Goal: Task Accomplishment & Management: Complete application form

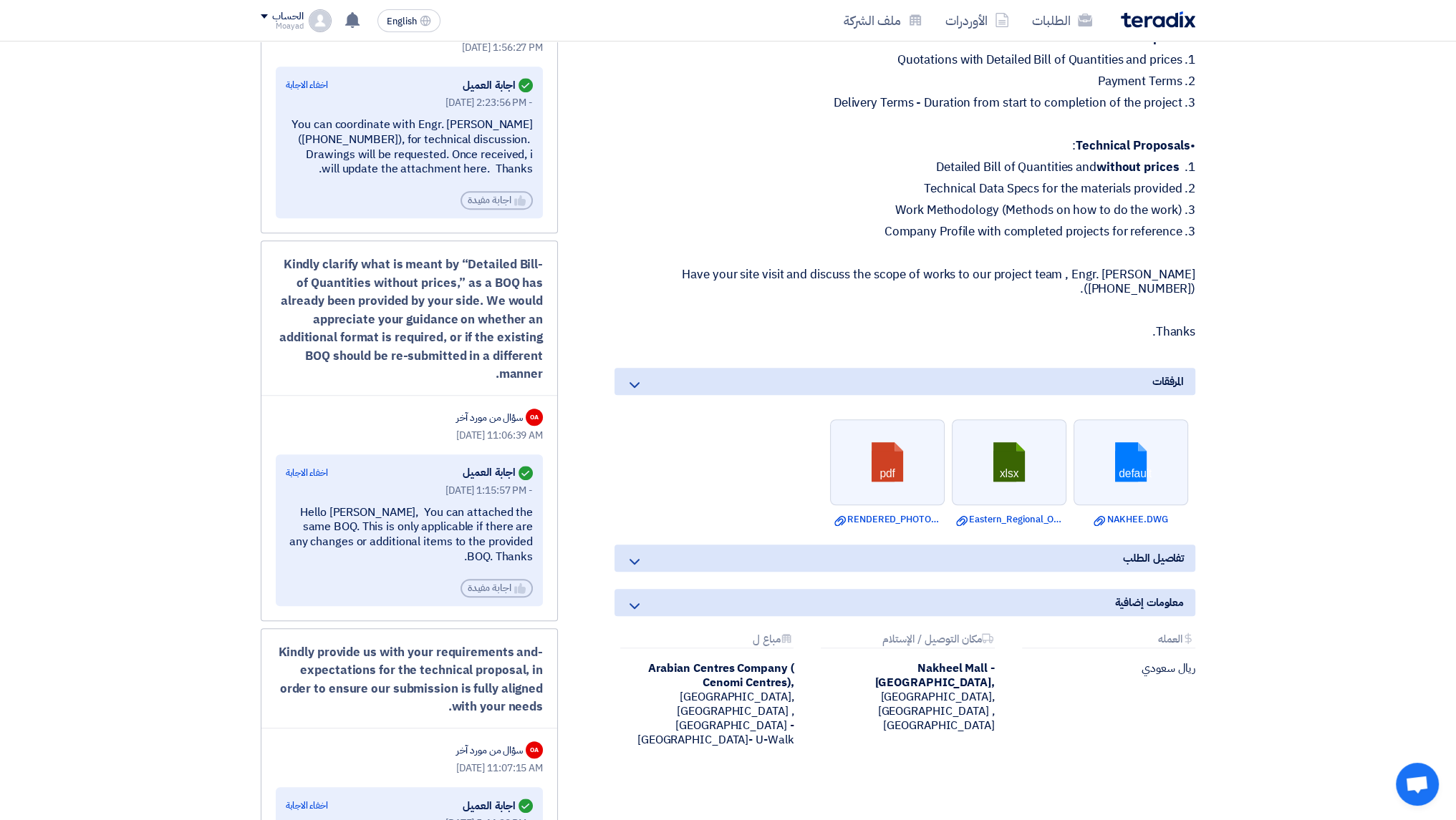
scroll to position [1074, 0]
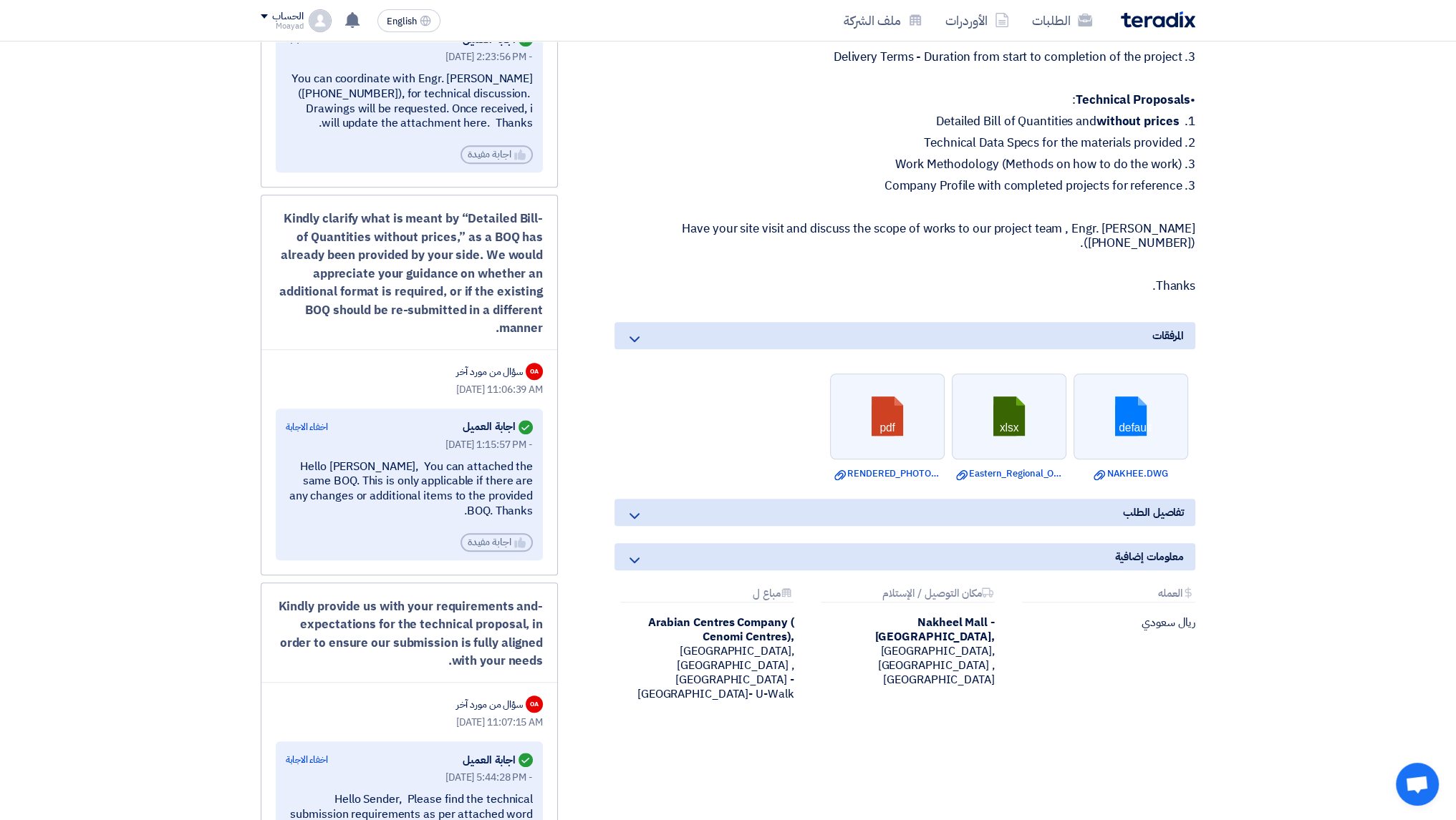
scroll to position [0, 0]
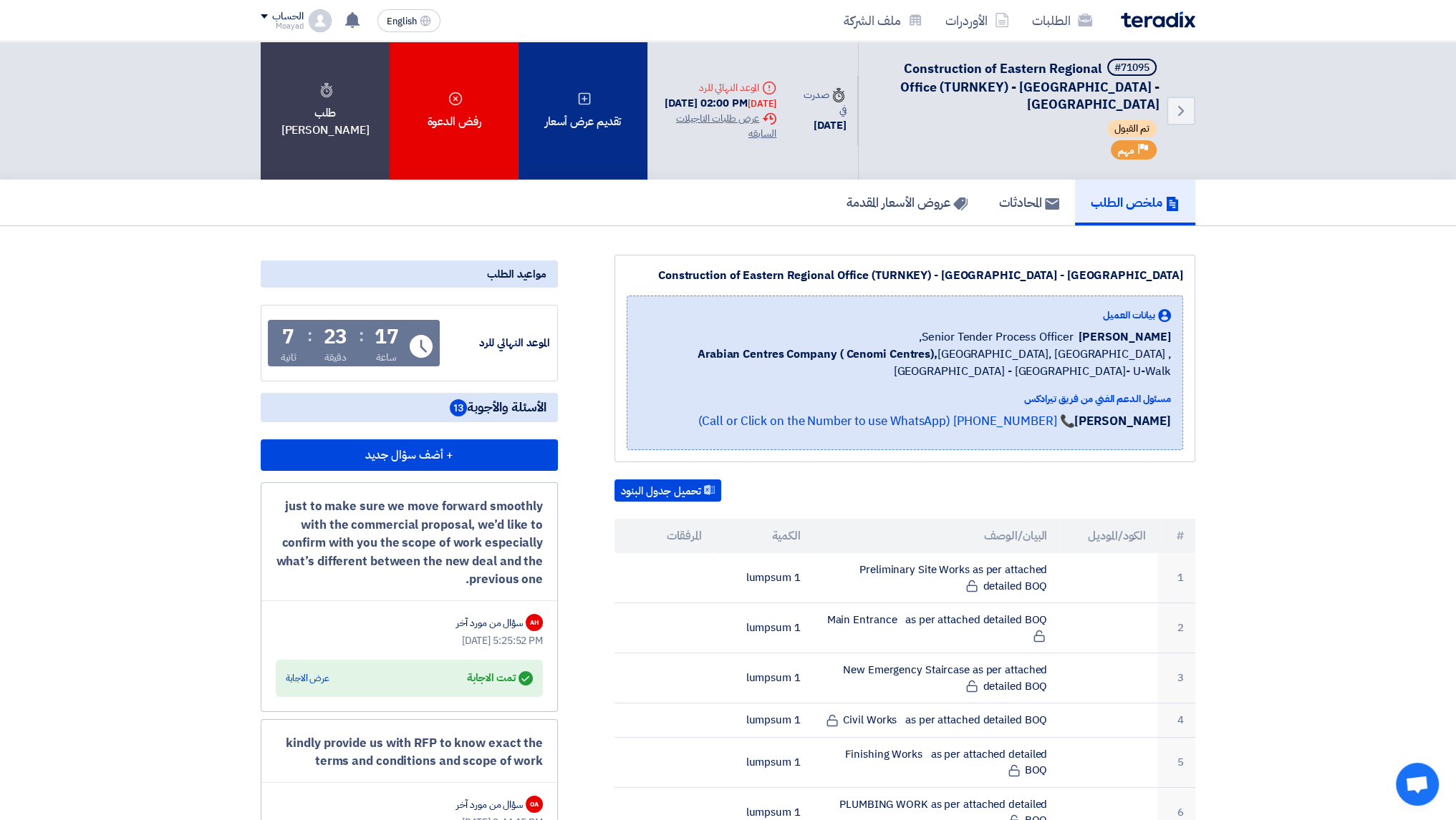
click at [597, 136] on div "تقديم عرض أسعار" at bounding box center [583, 111] width 129 height 138
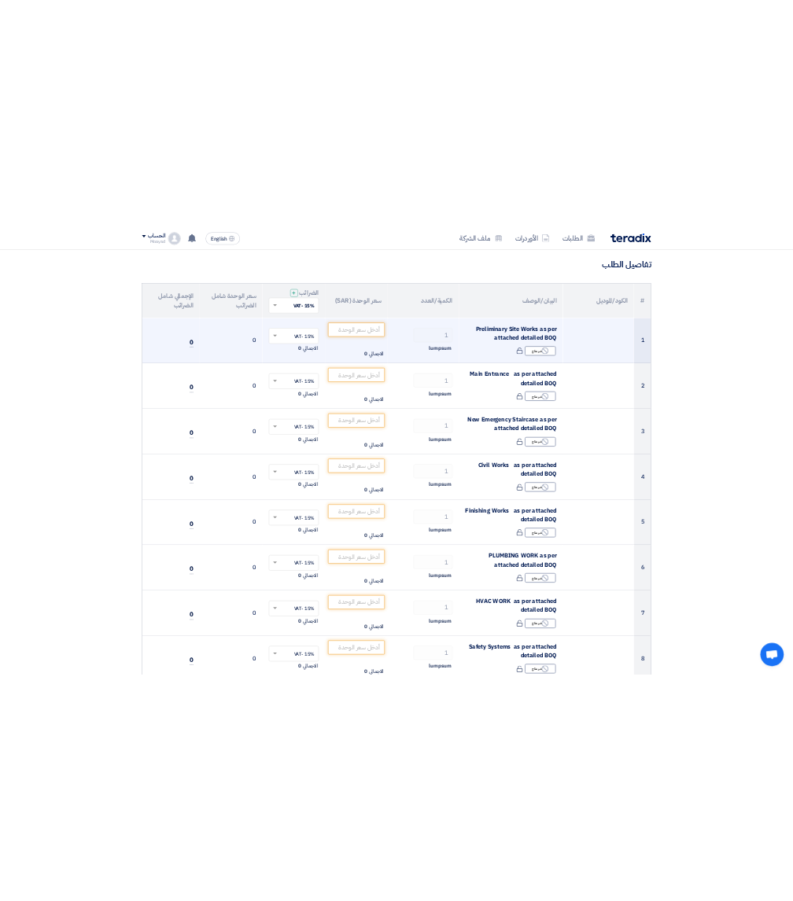
scroll to position [157, 0]
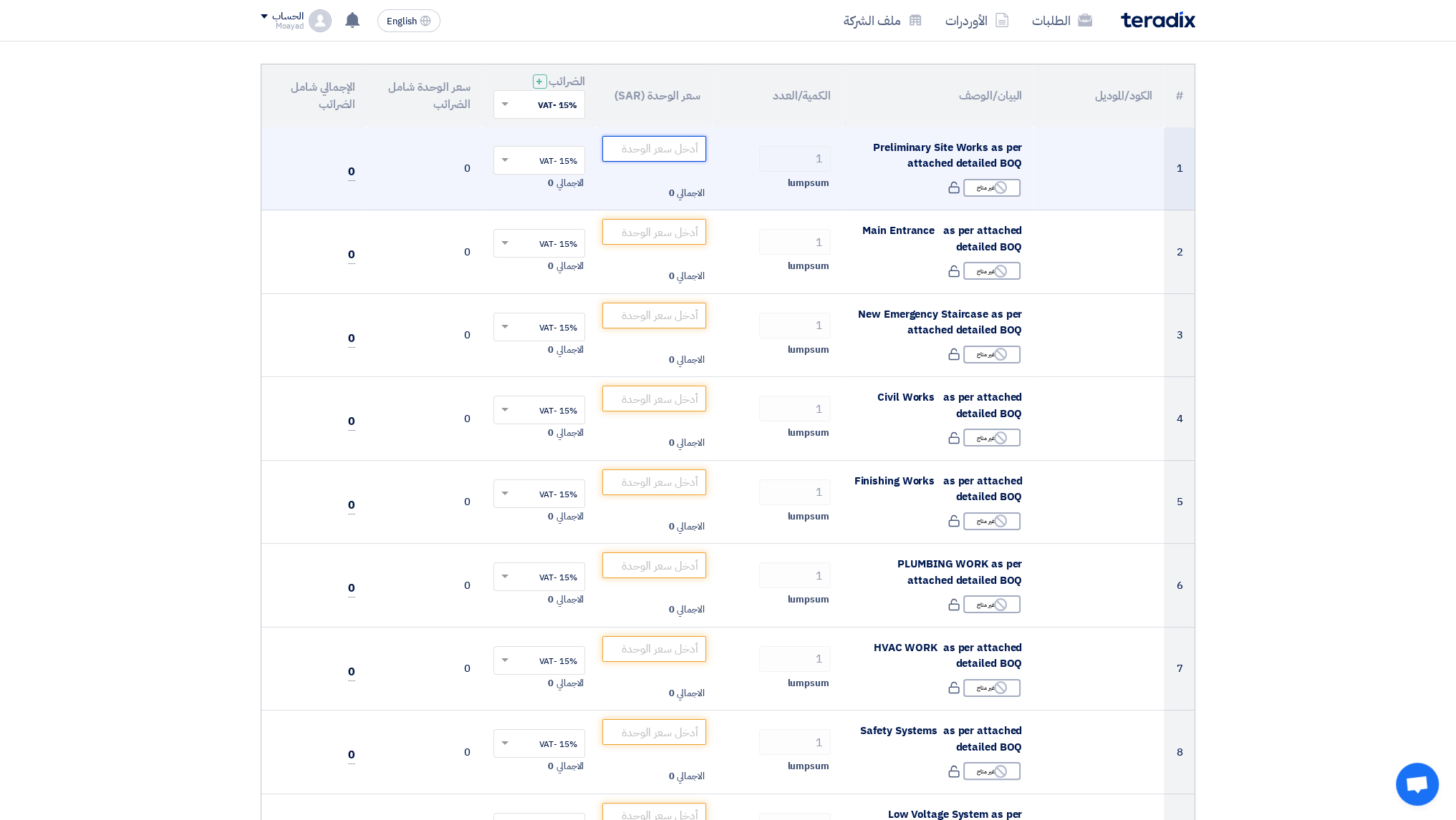
click at [662, 143] on input "number" at bounding box center [654, 148] width 104 height 25
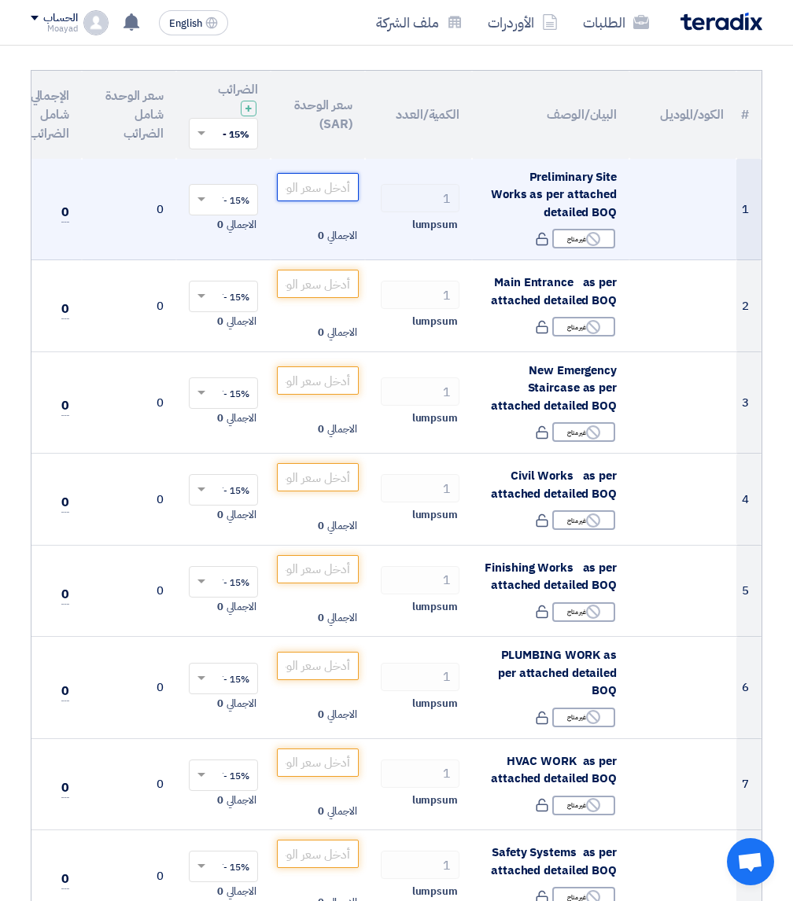
click at [328, 189] on input "number" at bounding box center [318, 187] width 82 height 28
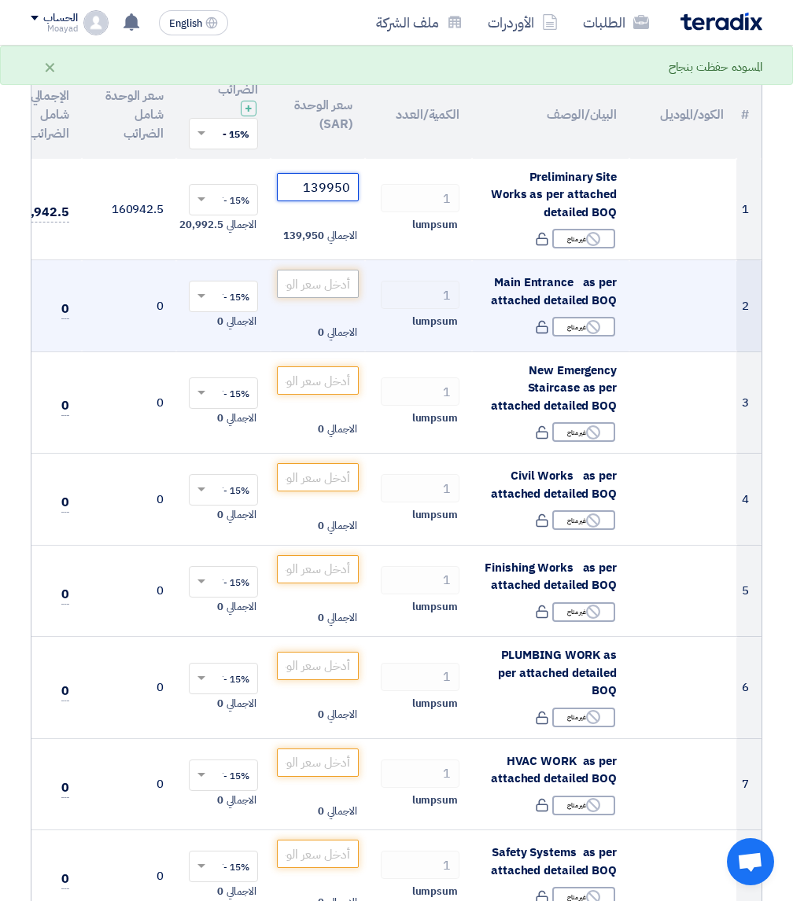
type input "139950"
click at [327, 277] on input "number" at bounding box center [318, 284] width 82 height 28
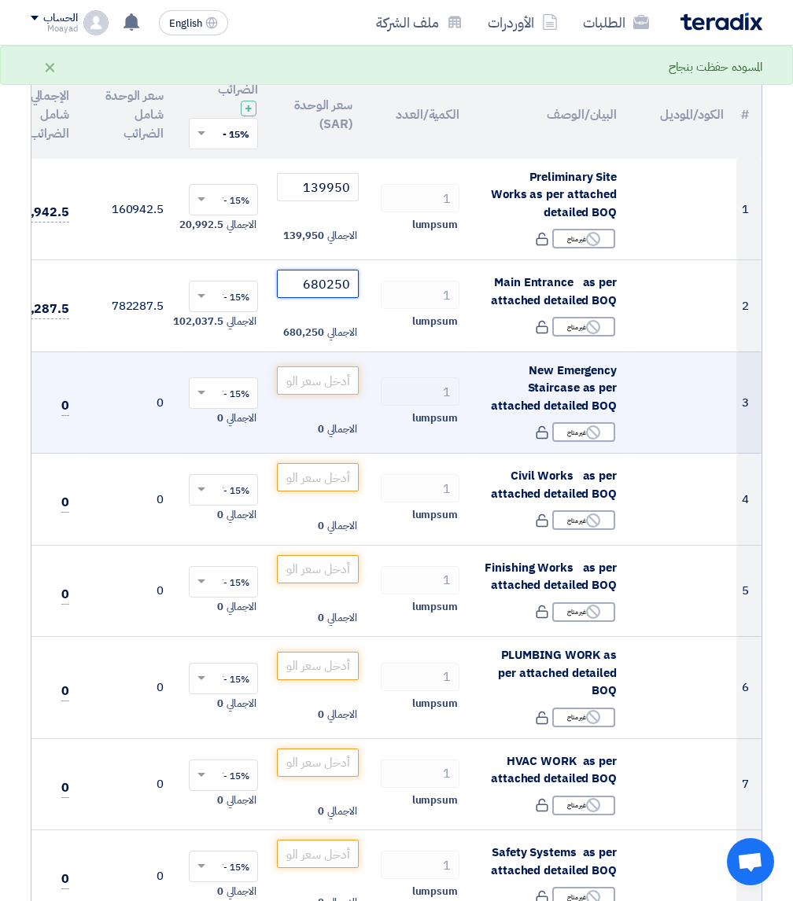
type input "680250"
click at [311, 376] on input "number" at bounding box center [318, 380] width 82 height 28
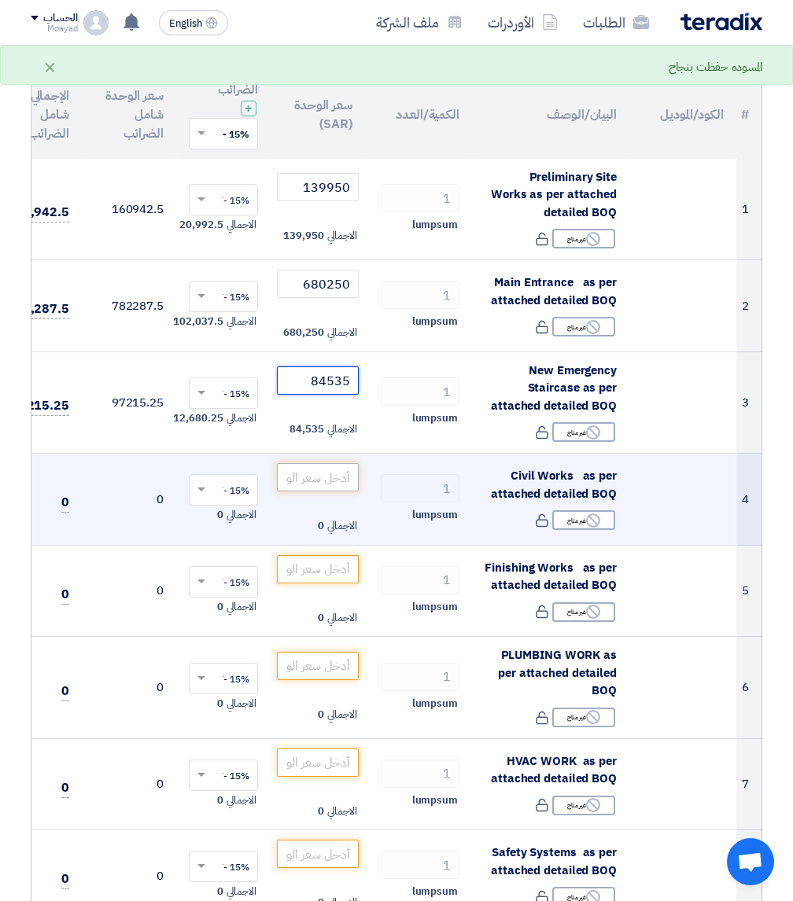
type input "84535"
click at [305, 469] on input "number" at bounding box center [318, 477] width 82 height 28
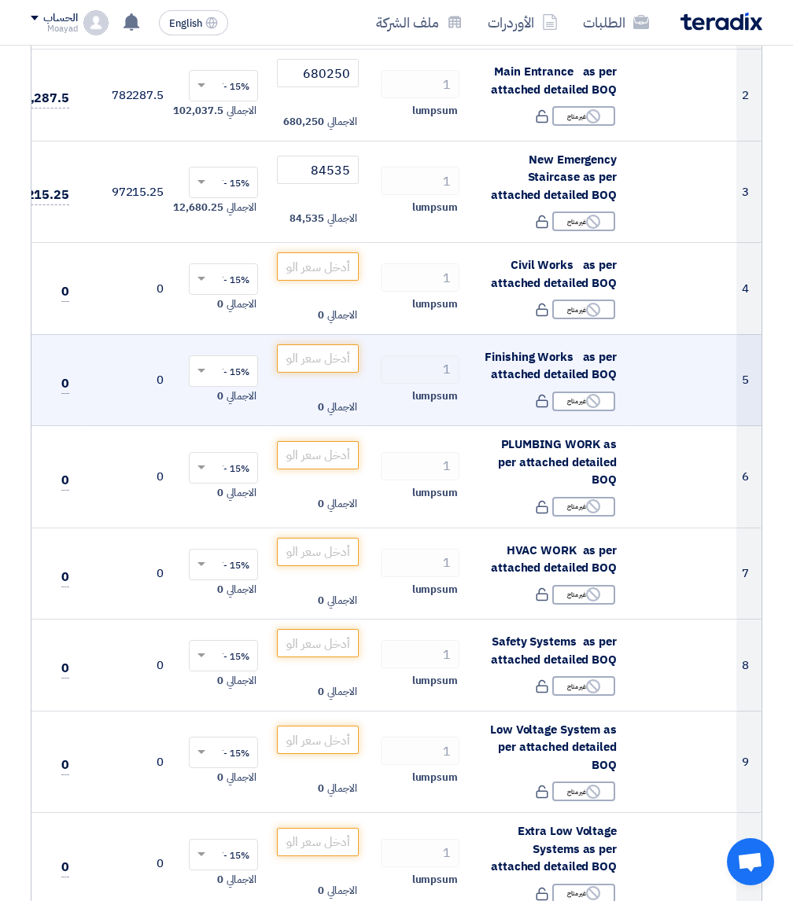
scroll to position [393, 0]
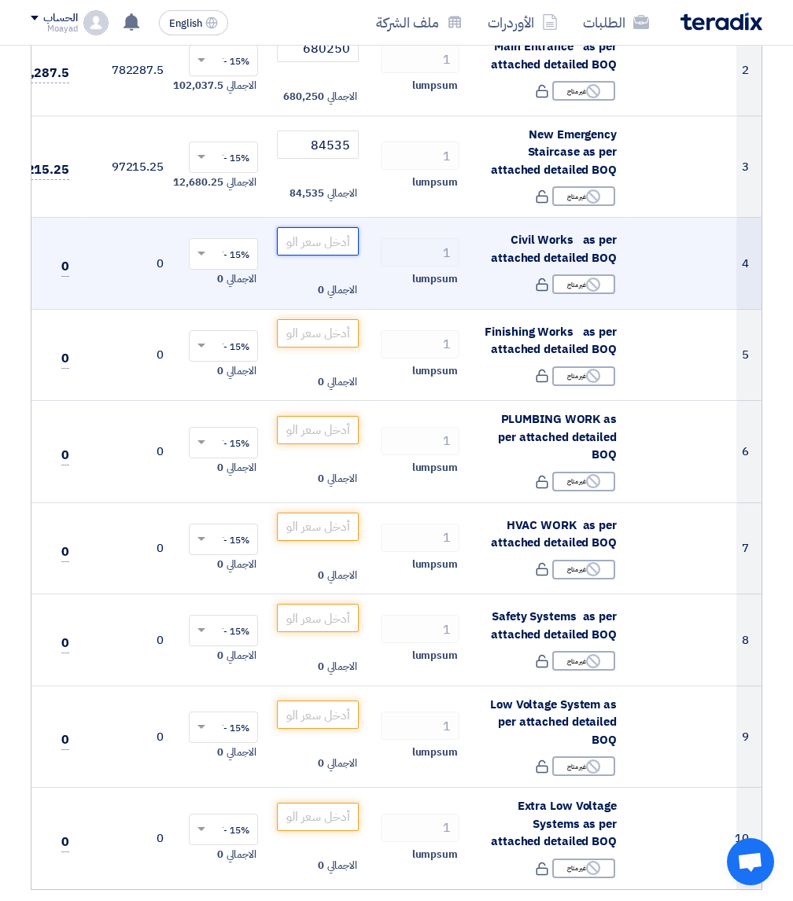
click at [307, 244] on input "number" at bounding box center [318, 241] width 82 height 28
click at [327, 237] on input "number" at bounding box center [318, 241] width 82 height 28
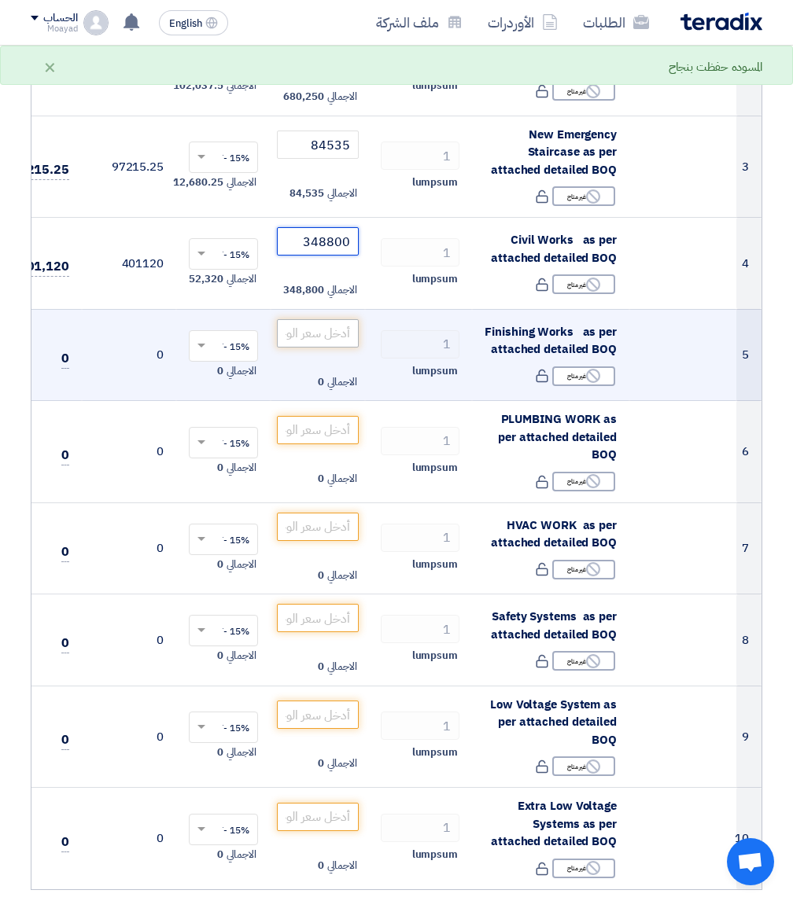
type input "348800"
click at [329, 323] on input "number" at bounding box center [318, 333] width 82 height 28
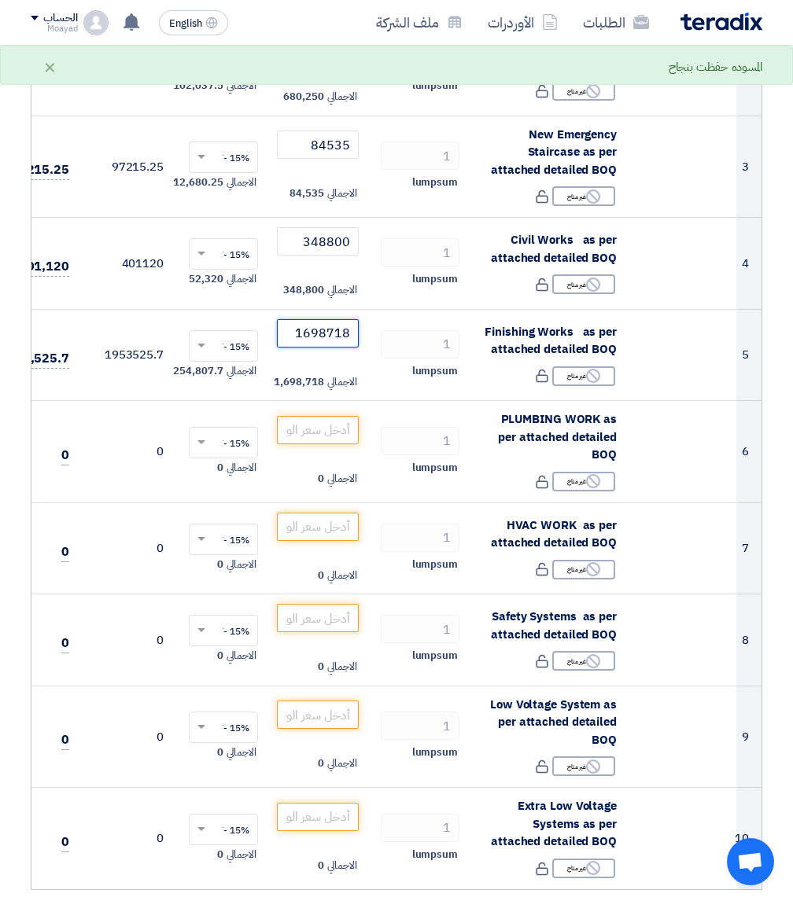
type input "1698718"
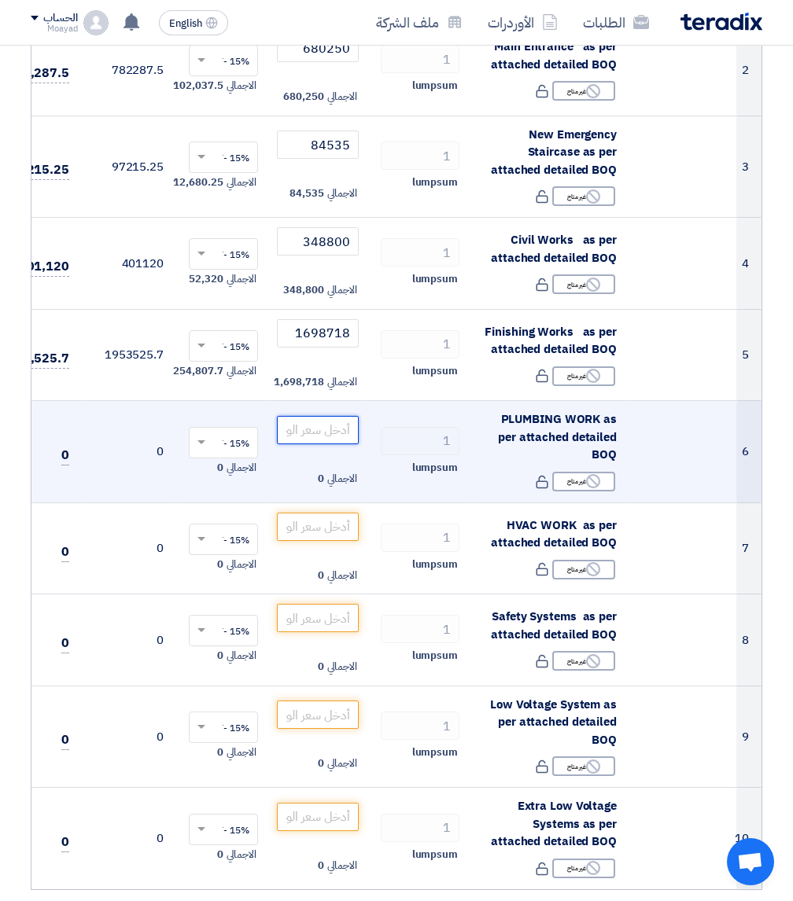
click at [317, 435] on input "number" at bounding box center [318, 430] width 82 height 28
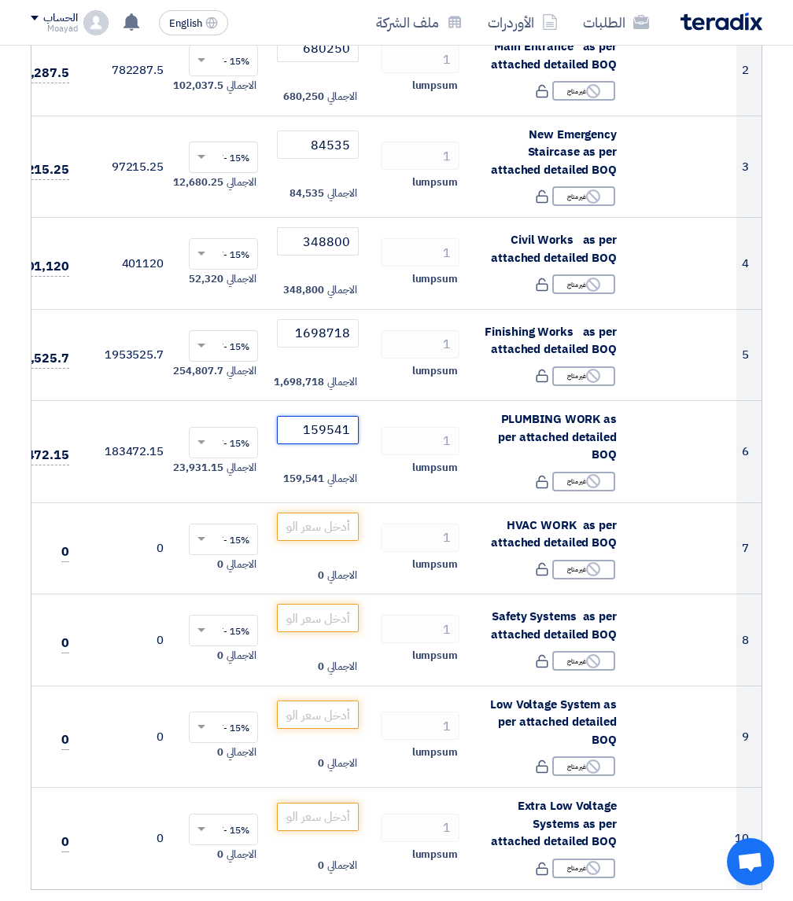
type input "159541"
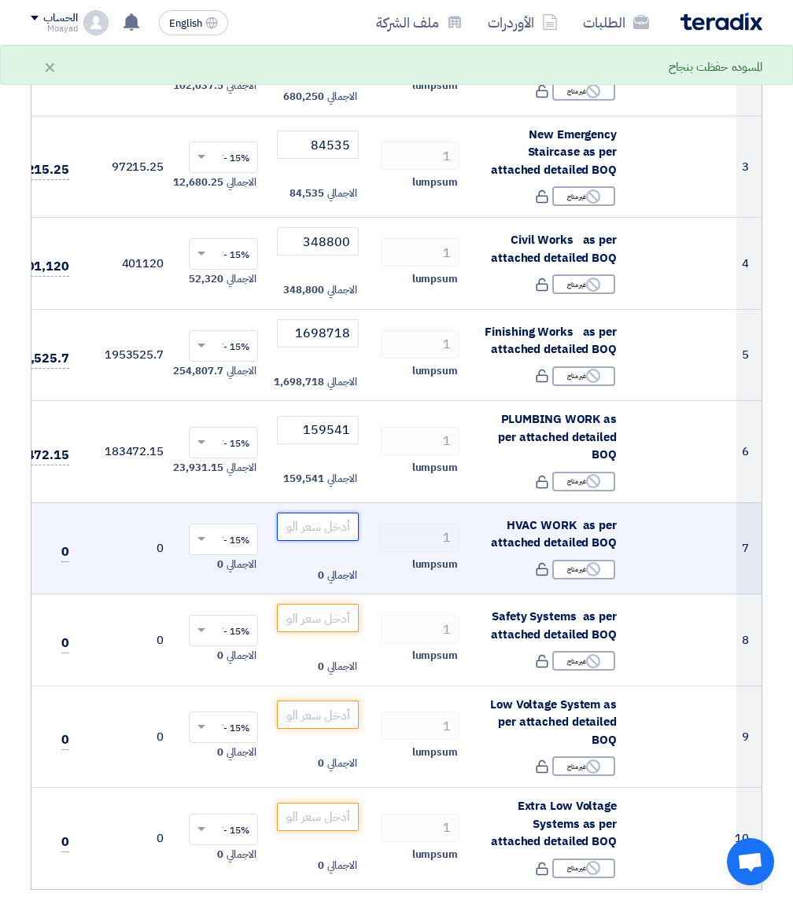
click at [293, 527] on input "number" at bounding box center [318, 527] width 82 height 28
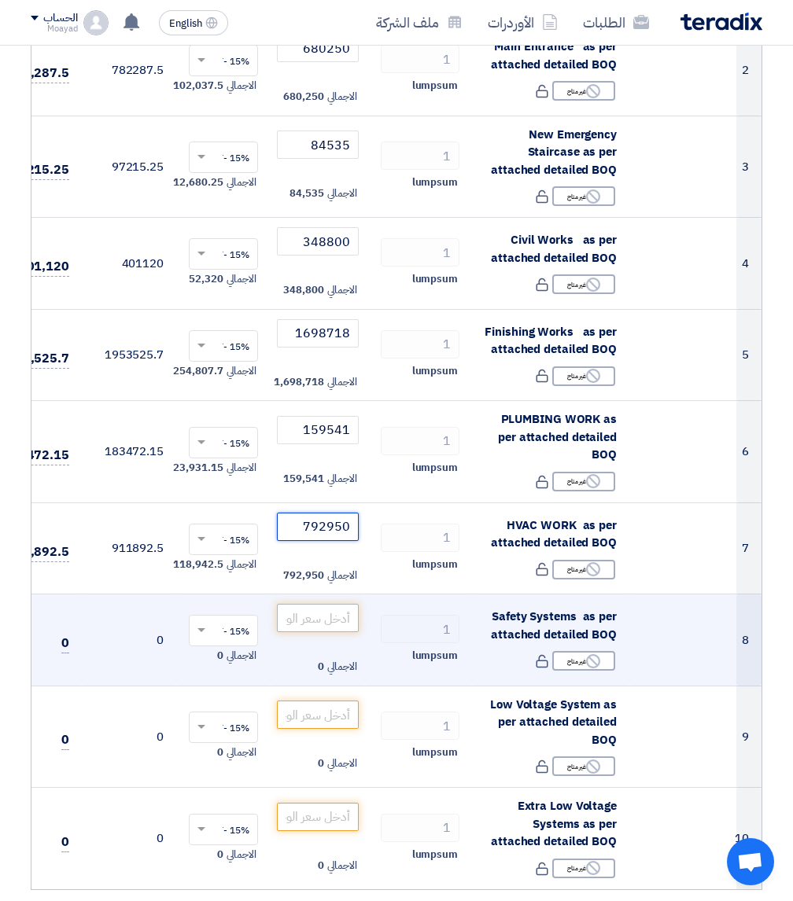
type input "792950"
click at [302, 617] on input "number" at bounding box center [318, 618] width 82 height 28
click at [299, 617] on input "number" at bounding box center [318, 618] width 82 height 28
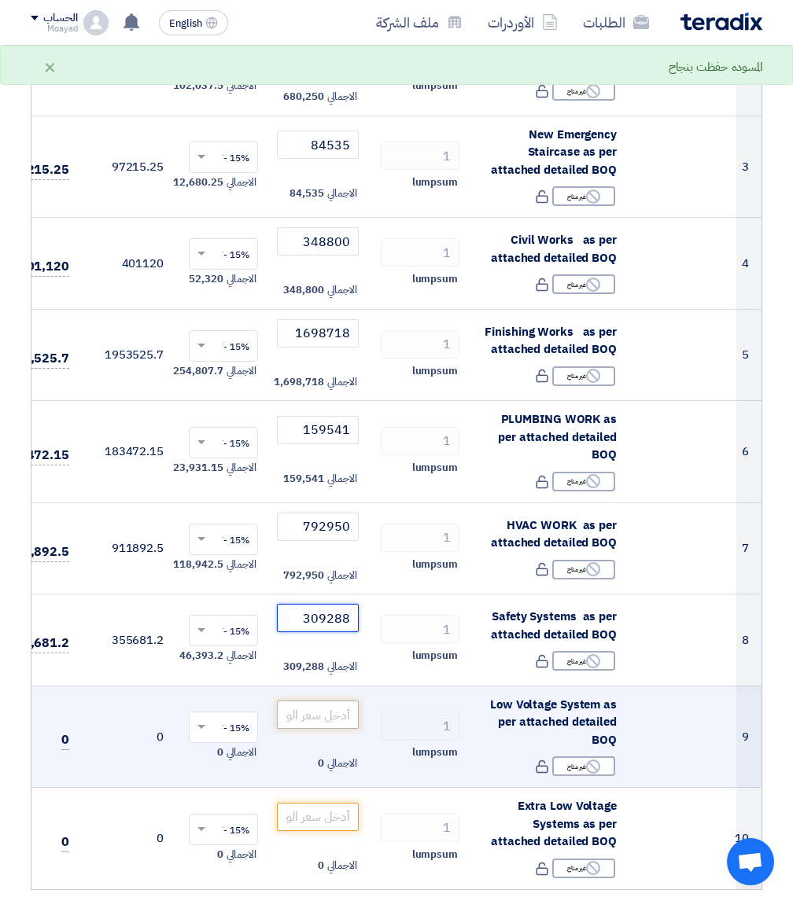
type input "309288"
click at [304, 720] on input "number" at bounding box center [318, 715] width 82 height 28
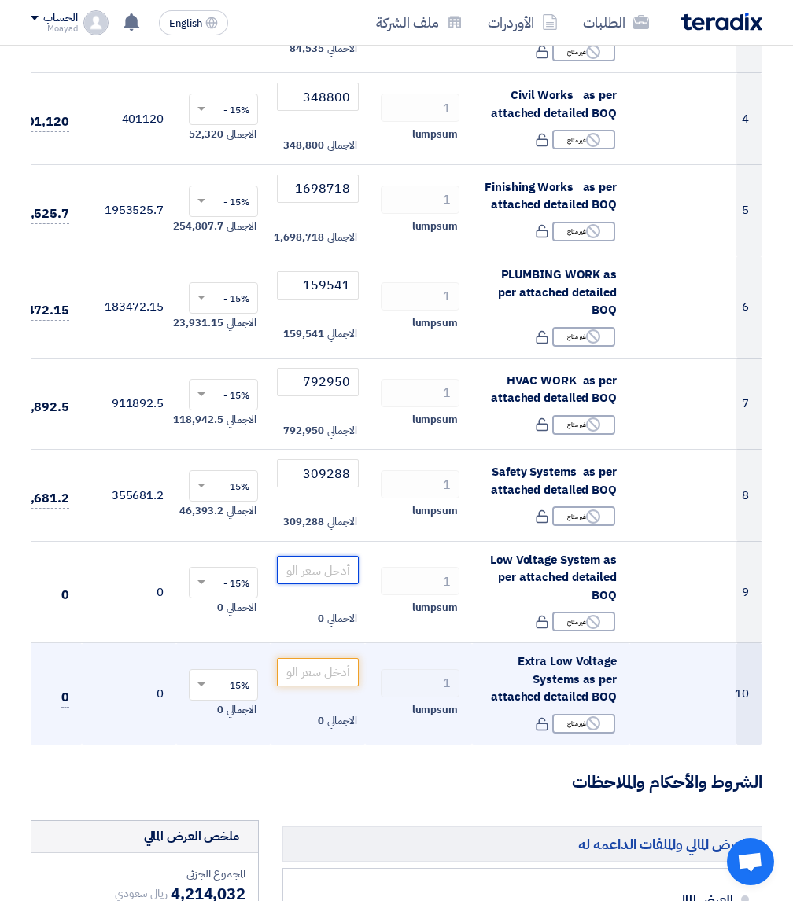
scroll to position [550, 0]
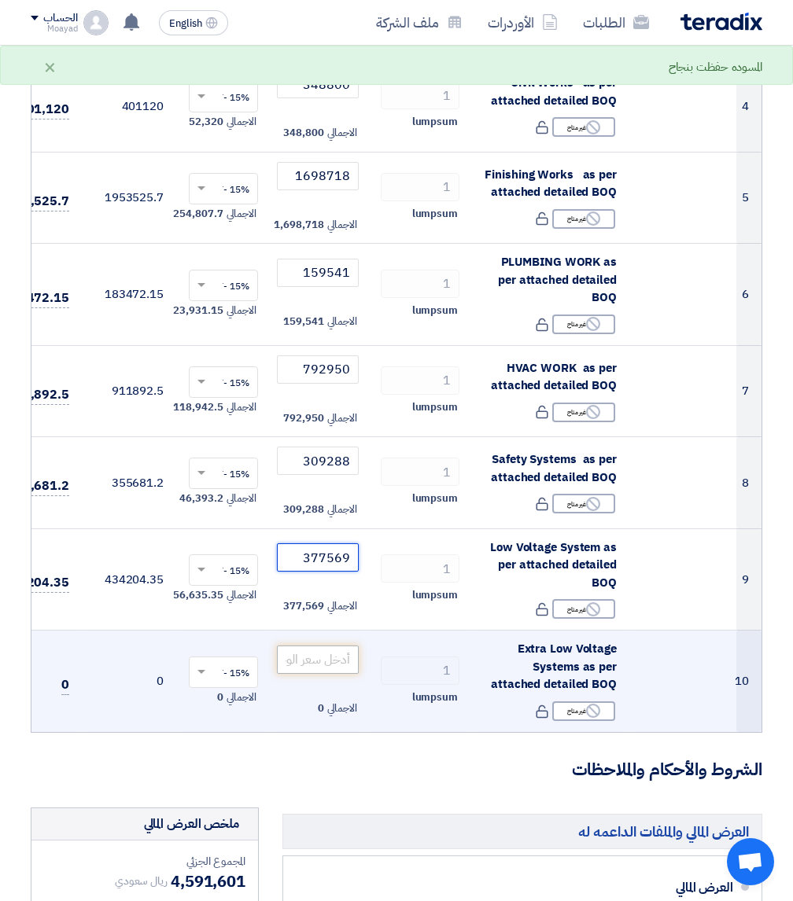
type input "377569"
click at [307, 655] on input "number" at bounding box center [318, 660] width 82 height 28
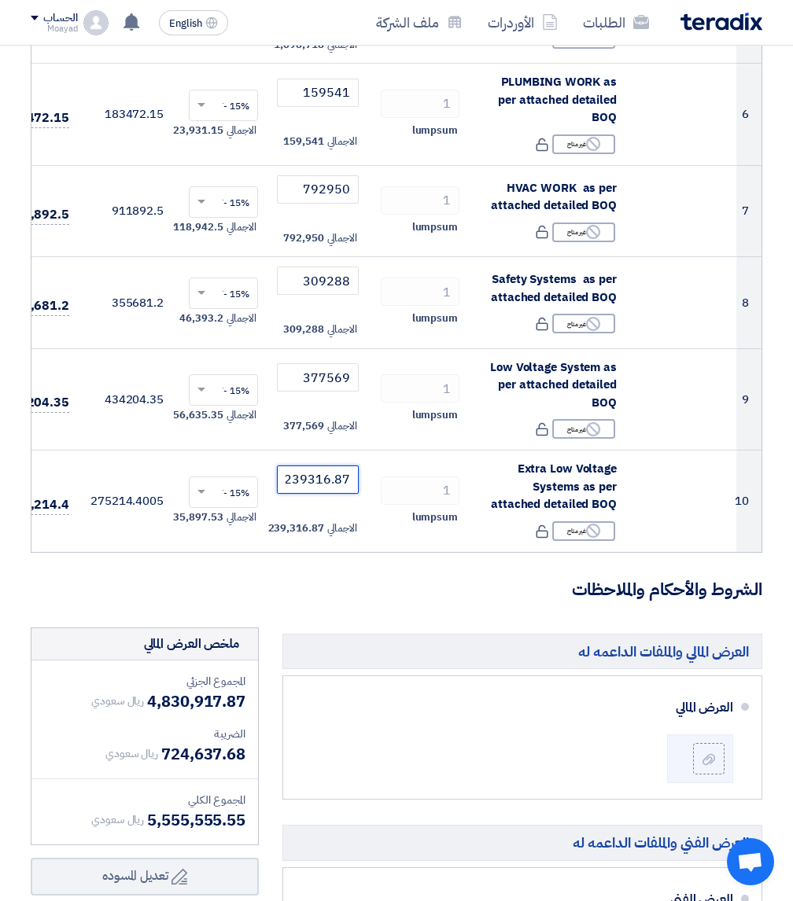
scroll to position [786, 0]
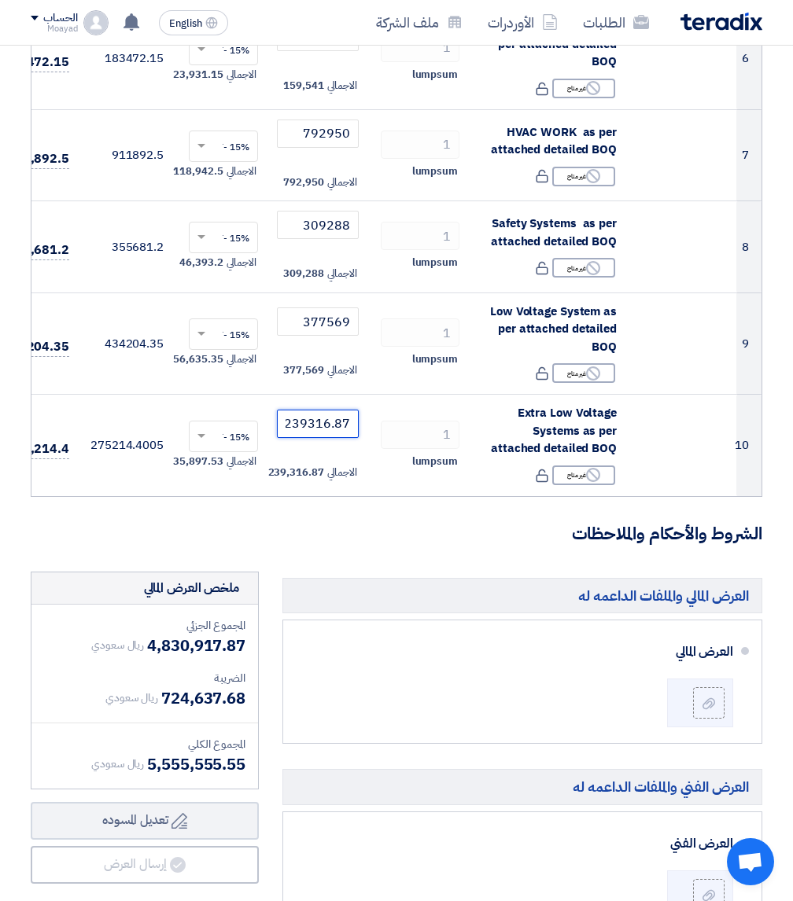
type input "239316.87"
click at [165, 776] on span "5,555,555.55" at bounding box center [196, 765] width 98 height 24
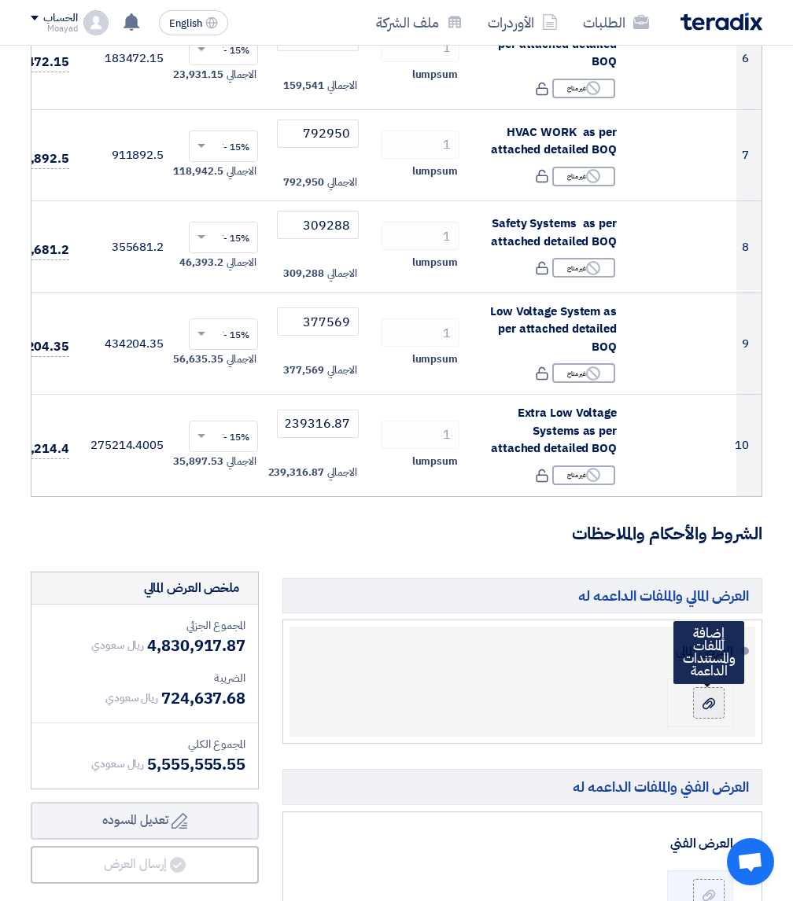
click at [701, 711] on div at bounding box center [708, 703] width 19 height 16
click at [0, 0] on input "file" at bounding box center [0, 0] width 0 height 0
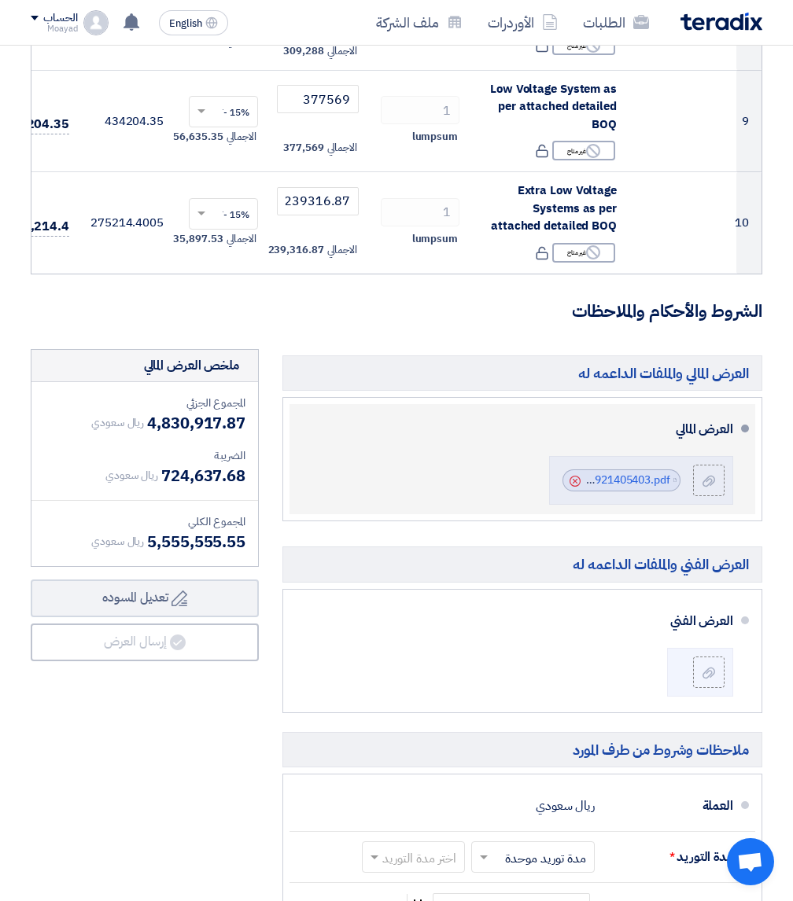
scroll to position [1022, 0]
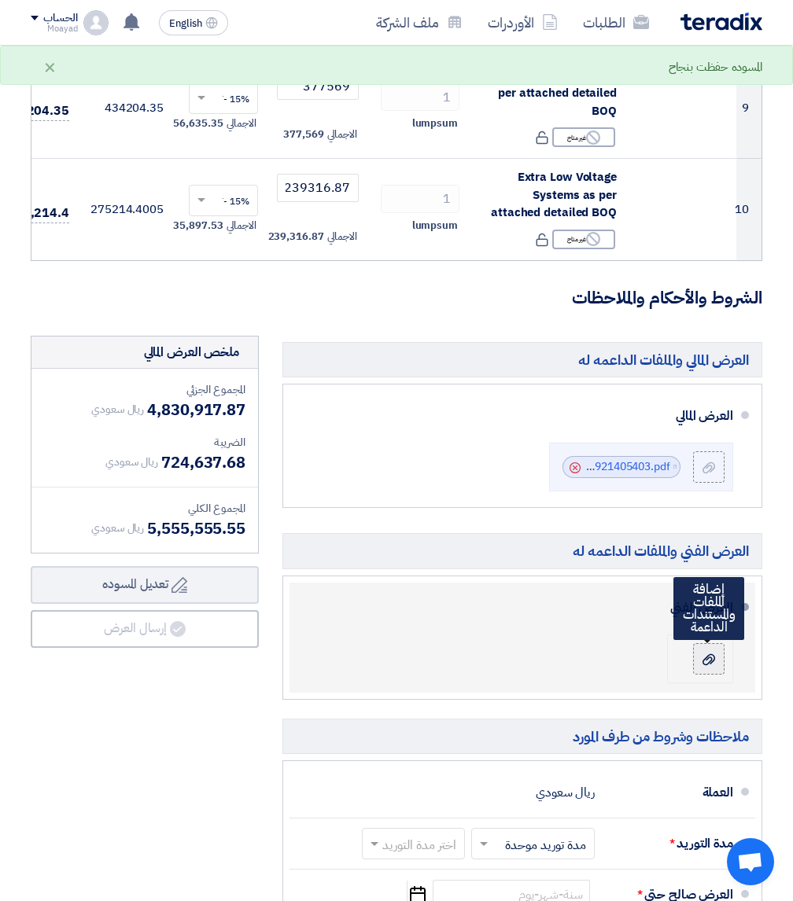
click at [708, 665] on icon at bounding box center [708, 659] width 13 height 13
click at [0, 0] on input "file" at bounding box center [0, 0] width 0 height 0
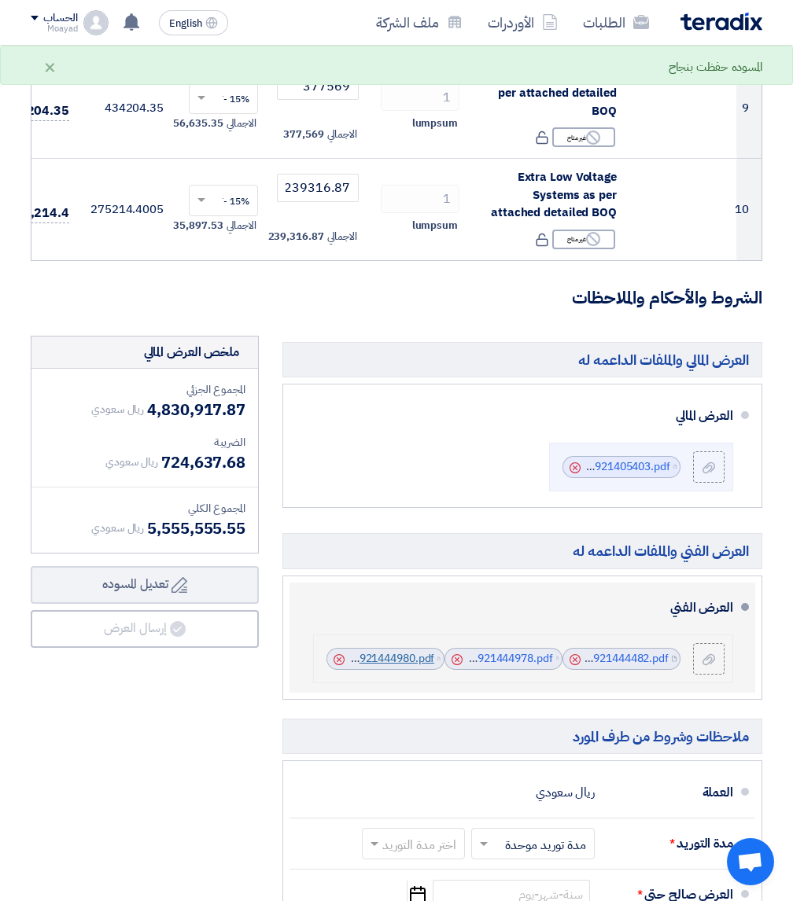
click at [384, 665] on link "Cenomi_Offices__Dammam_technical_Proposal_1756921444980.pdf" at bounding box center [260, 658] width 348 height 17
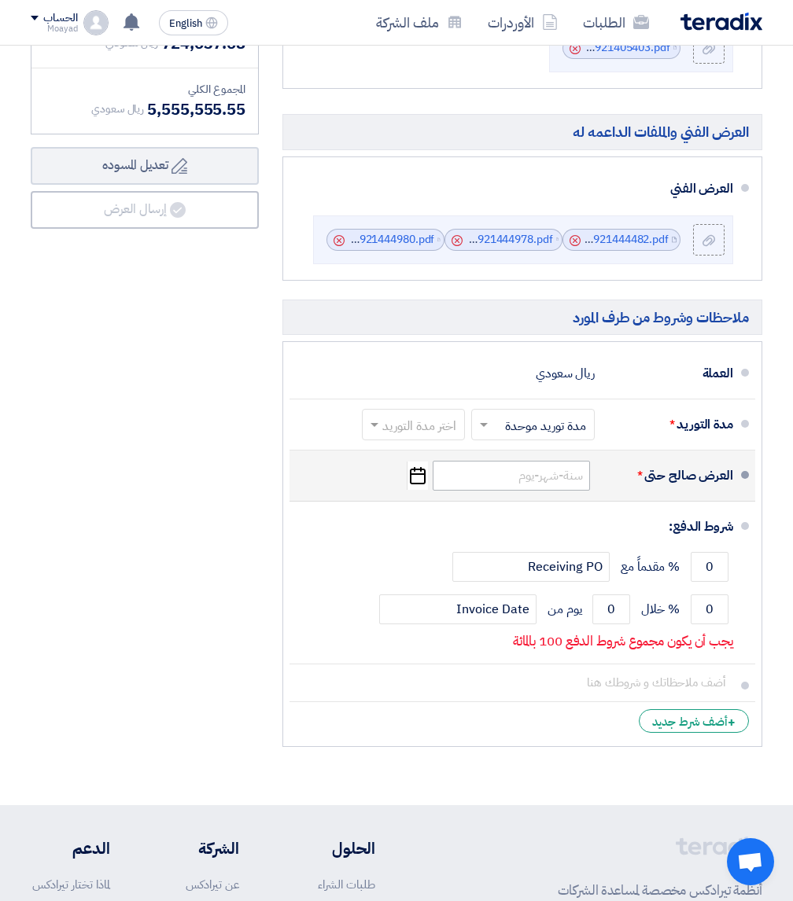
scroll to position [1494, 0]
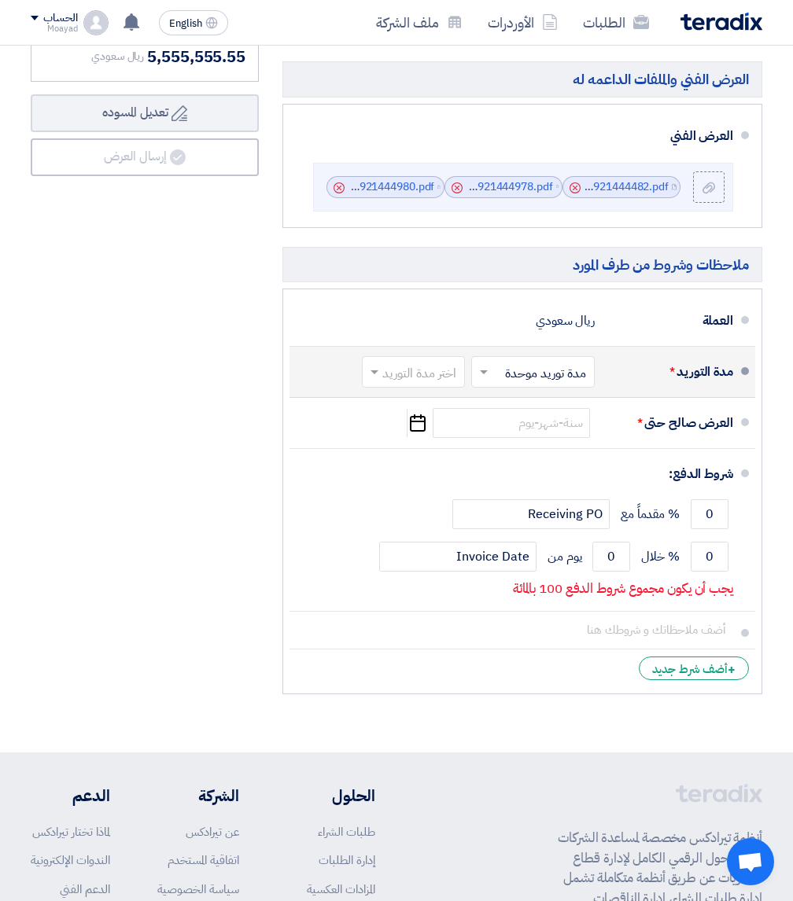
click at [515, 385] on input "text" at bounding box center [530, 373] width 116 height 23
click at [517, 440] on span "مدة توريد موحدة" at bounding box center [547, 434] width 83 height 19
click at [430, 385] on input "text" at bounding box center [410, 373] width 95 height 23
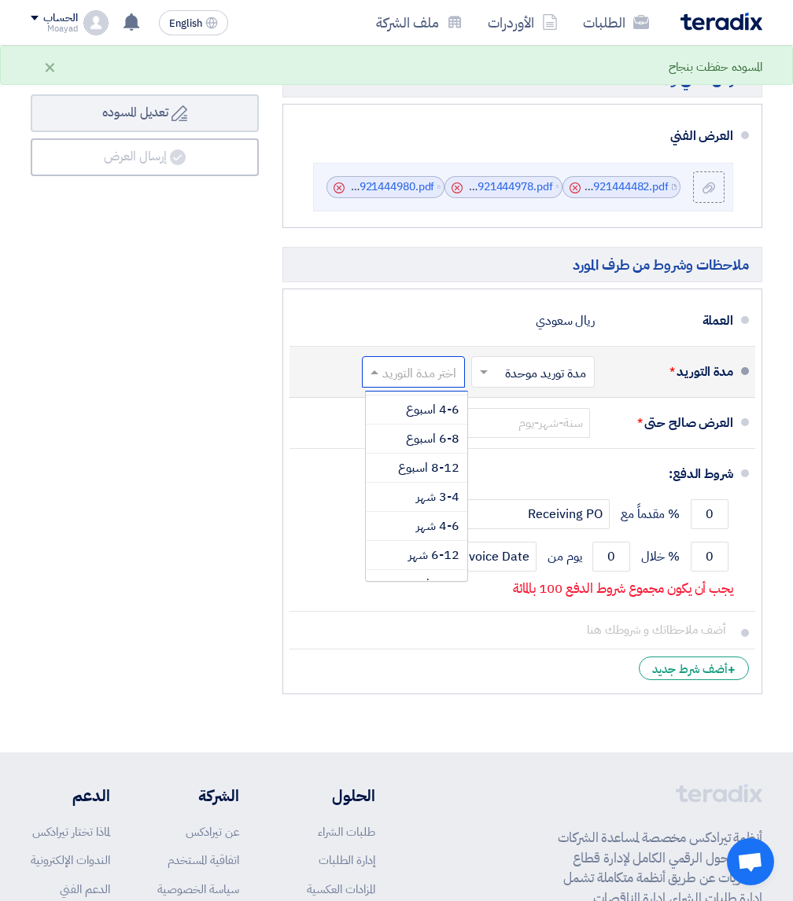
scroll to position [116, 0]
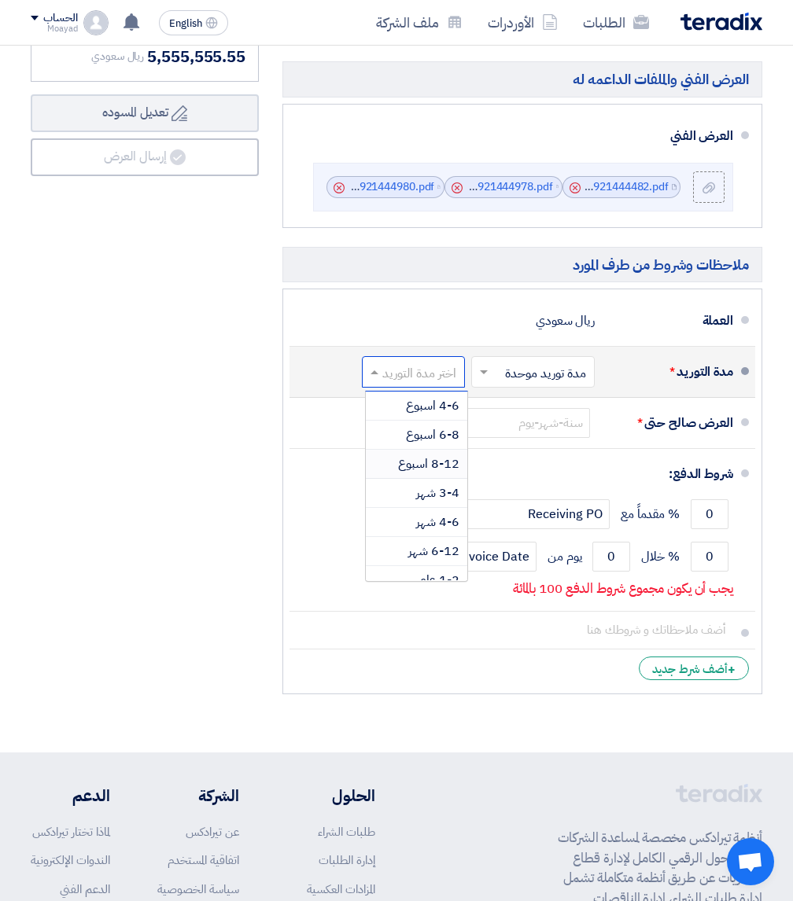
click at [412, 468] on span "8-12 اسبوع" at bounding box center [428, 464] width 61 height 19
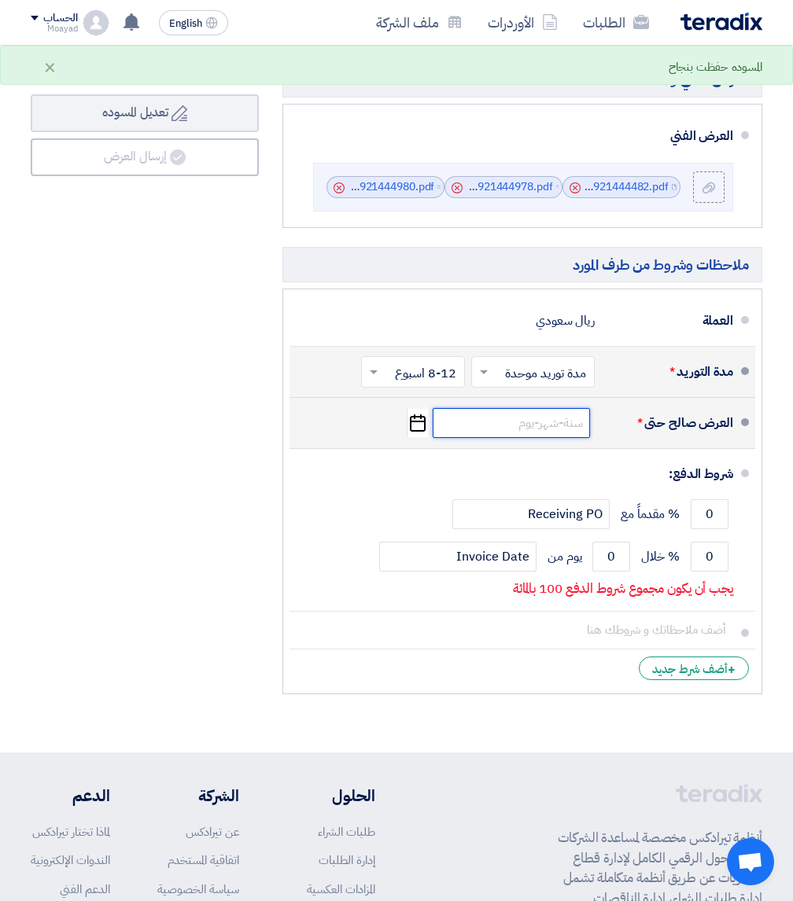
click at [549, 430] on input at bounding box center [510, 423] width 157 height 30
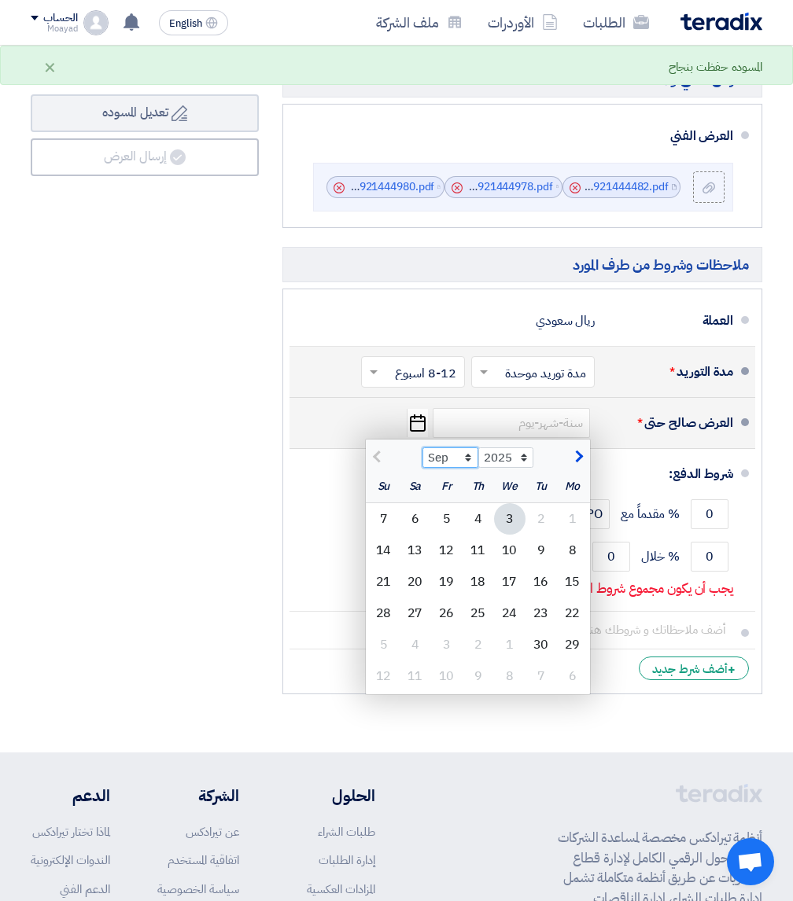
click at [472, 463] on select "Sep Oct Nov Dec" at bounding box center [450, 457] width 56 height 20
click at [422, 455] on select "Sep Oct Nov Dec" at bounding box center [450, 457] width 56 height 20
click at [545, 654] on div "30" at bounding box center [540, 644] width 31 height 31
type input "[DATE]"
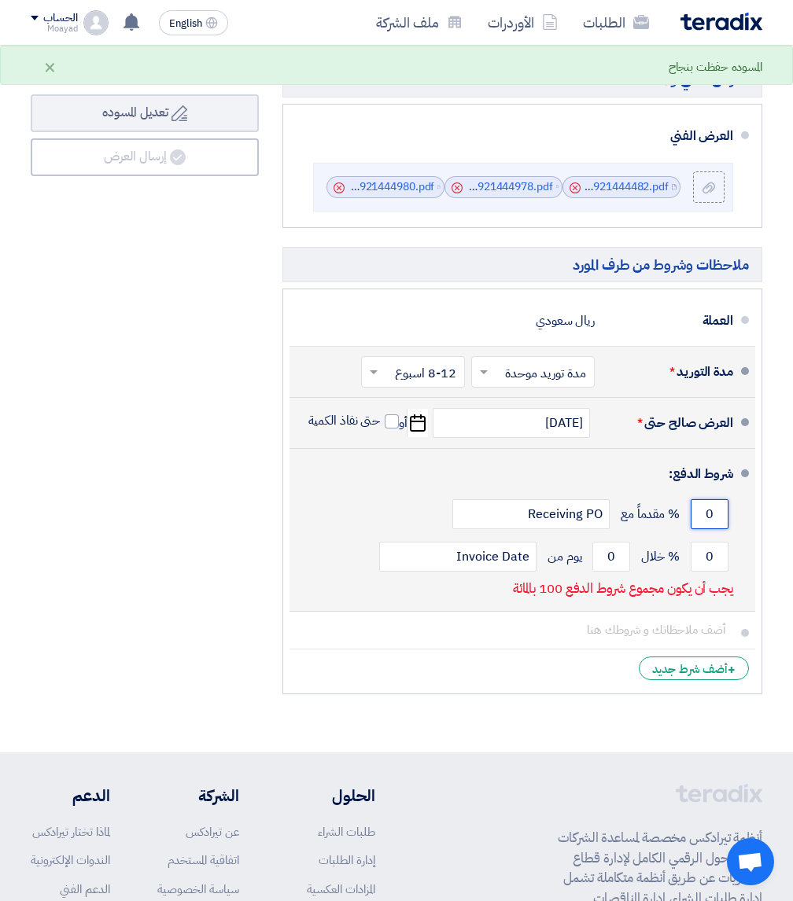
click at [703, 524] on input "0" at bounding box center [709, 514] width 38 height 30
click at [705, 523] on input "0" at bounding box center [709, 514] width 38 height 30
type input "70"
click at [715, 564] on input "0" at bounding box center [709, 557] width 38 height 30
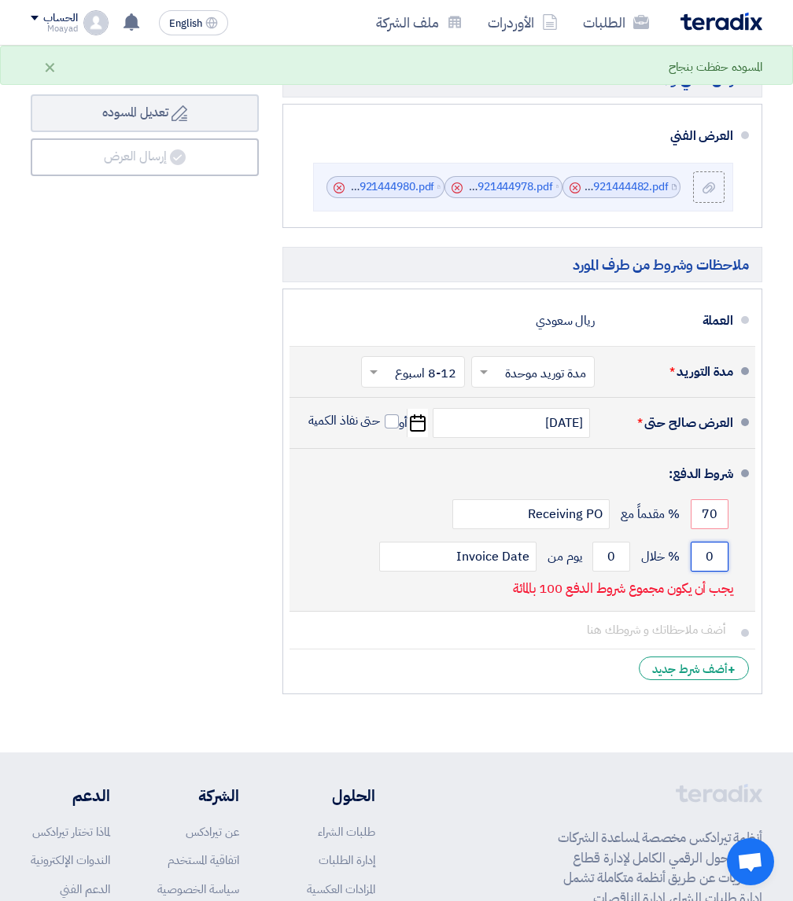
click at [715, 564] on input "0" at bounding box center [709, 557] width 38 height 30
type input "30"
click at [609, 567] on input "0" at bounding box center [611, 557] width 38 height 30
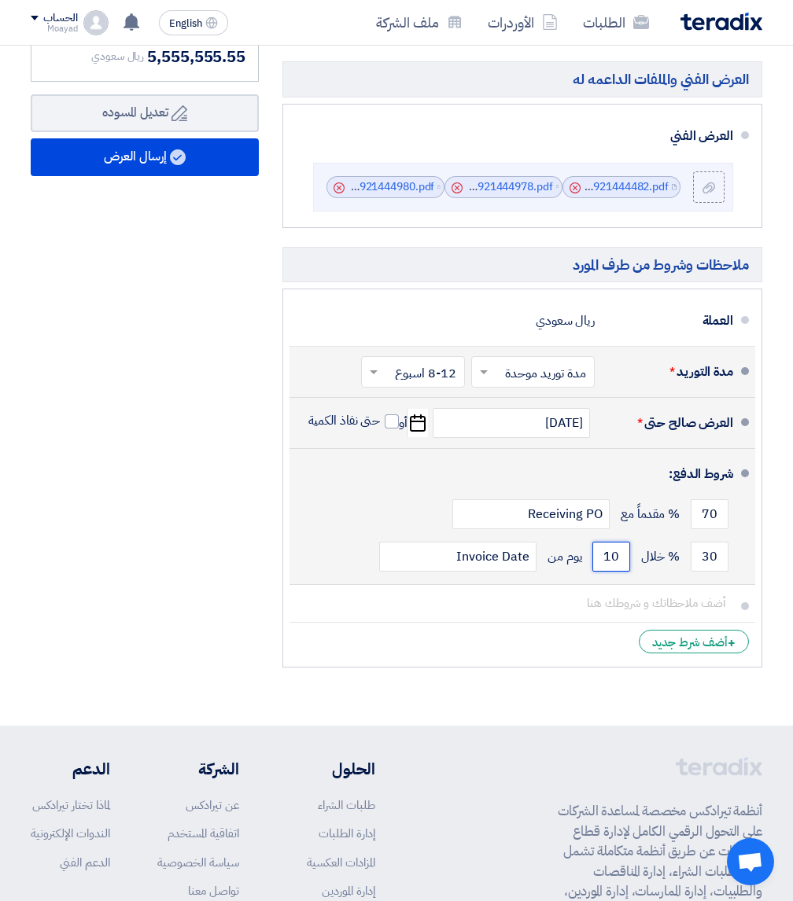
type input "10"
drag, startPoint x: 488, startPoint y: 542, endPoint x: 487, endPoint y: 551, distance: 9.6
click at [488, 543] on div "شروط الدفع: 70 % مقدماً مع Receiving PO 30 % خلال 10" at bounding box center [517, 516] width 431 height 123
click at [484, 558] on input "Invoice Date" at bounding box center [457, 557] width 157 height 30
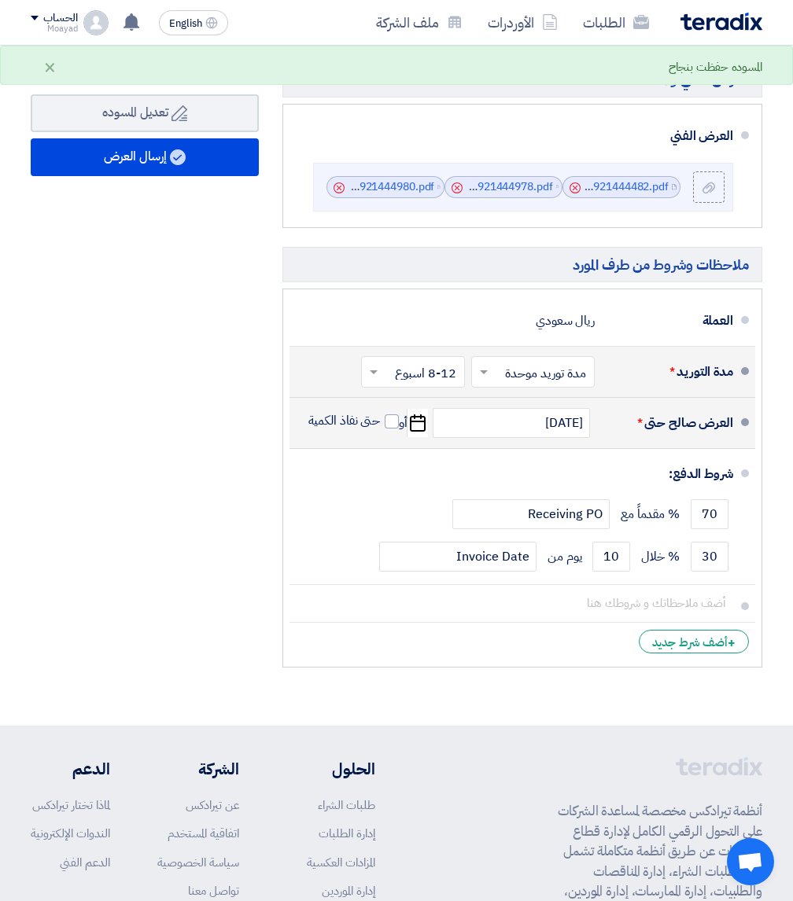
click at [177, 604] on div "ملخص [PERSON_NAME] المجموع الجزئي ريال سعودي 4,830,917.87 الضريبة ريال سعودي" at bounding box center [145, 270] width 252 height 812
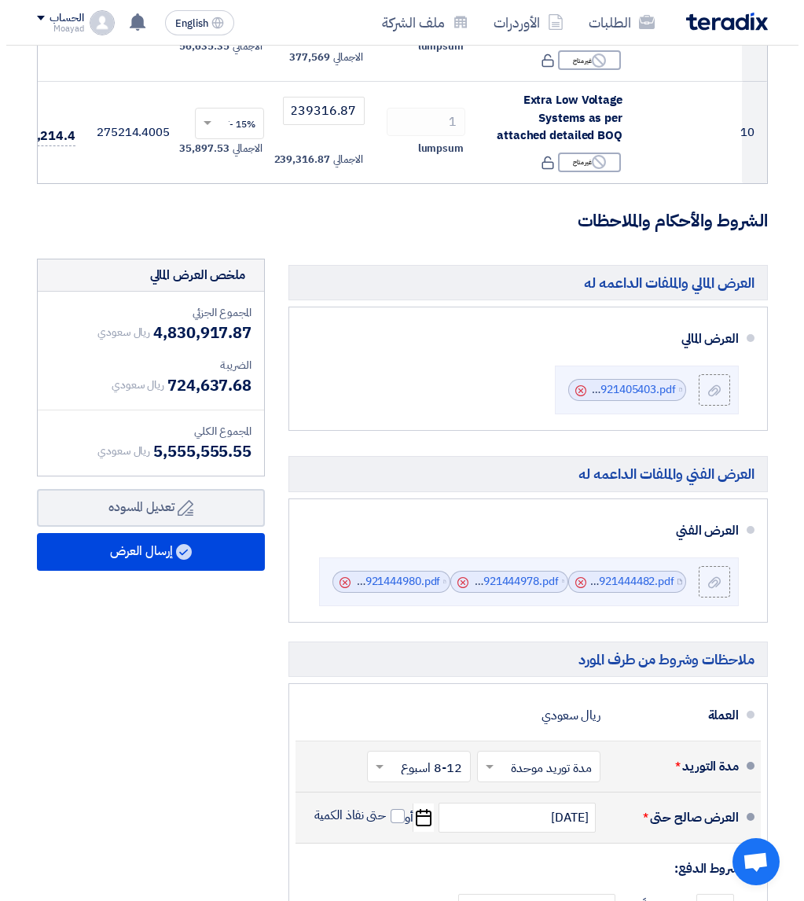
scroll to position [1101, 0]
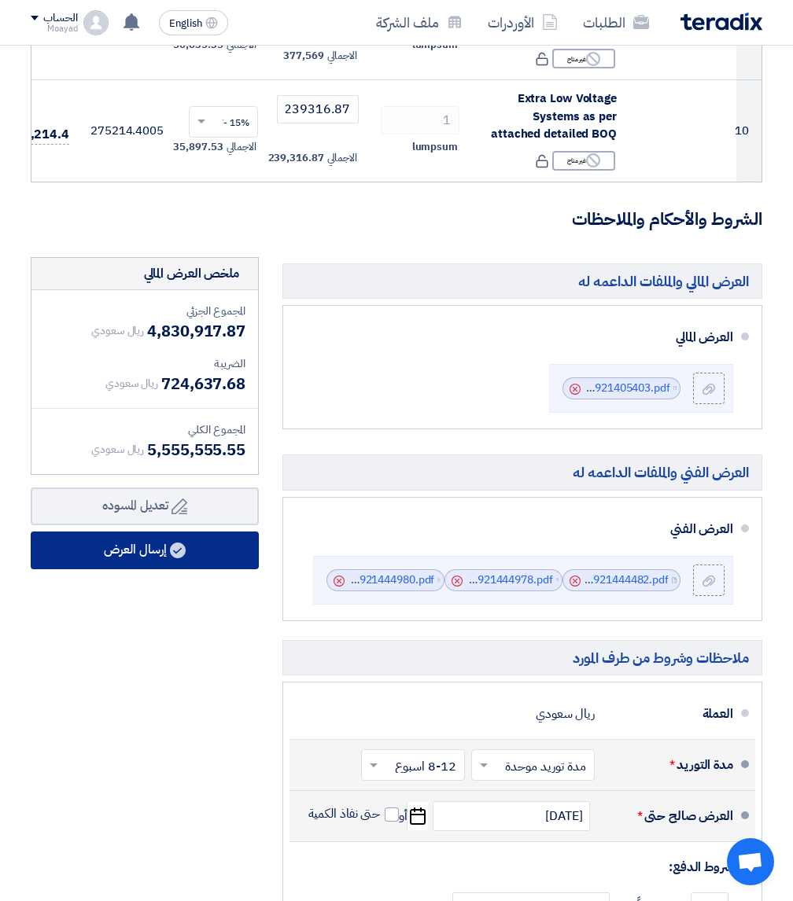
click at [151, 563] on button "إرسال العرض" at bounding box center [145, 551] width 228 height 38
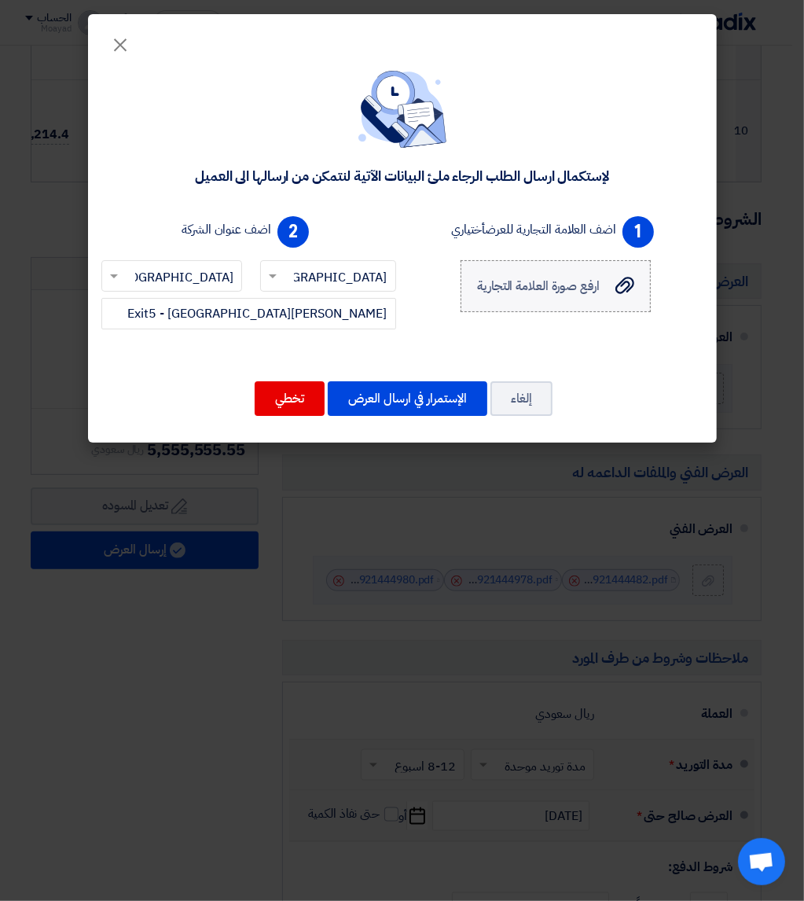
click at [519, 275] on label "ارفع صورة العلامة التجارية ارفع صورة العلامة التجارية" at bounding box center [556, 286] width 190 height 52
click at [0, 0] on input "ارفع صورة العلامة التجارية ارفع صورة العلامة التجارية" at bounding box center [0, 0] width 0 height 0
click at [278, 408] on button "تخطي" at bounding box center [290, 398] width 70 height 35
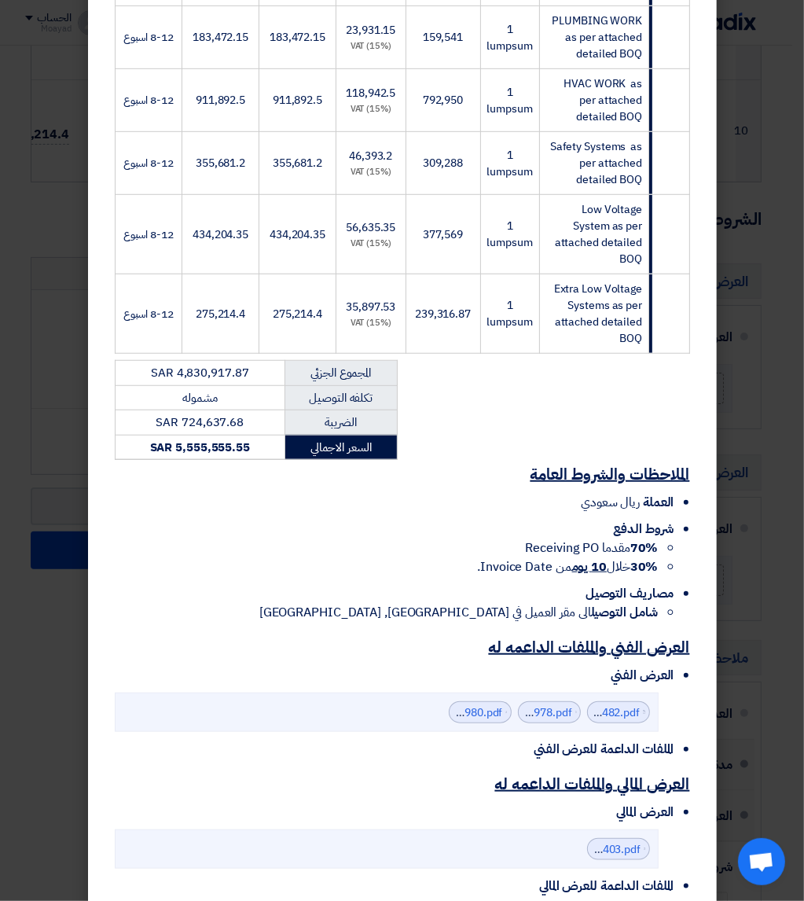
scroll to position [745, 0]
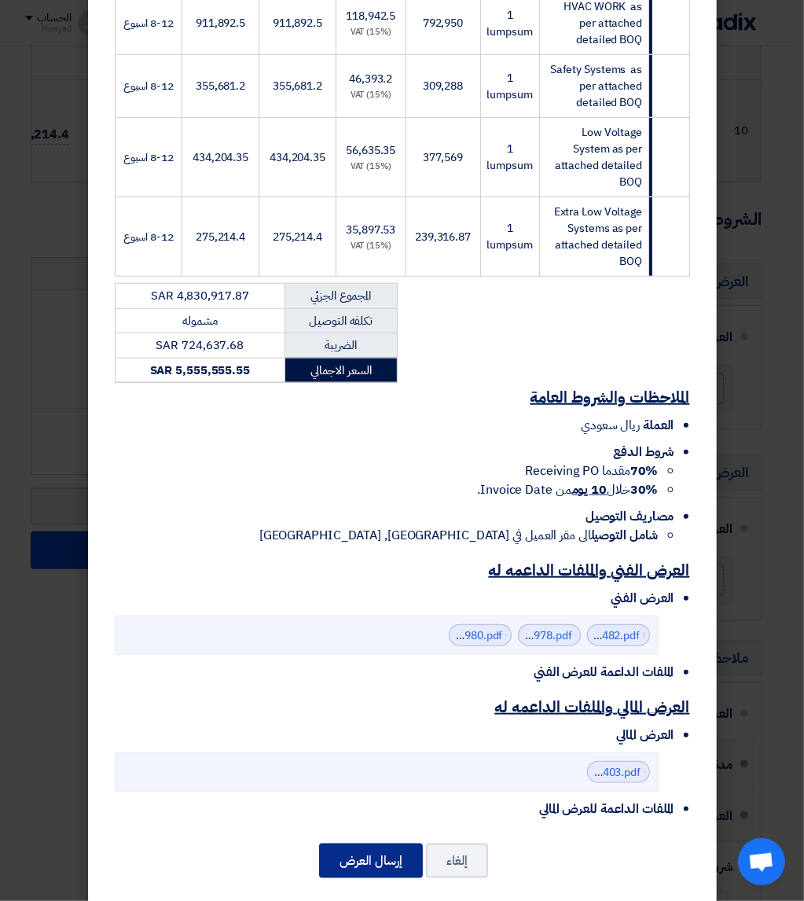
click at [376, 844] on button "إرسال العرض" at bounding box center [371, 861] width 104 height 35
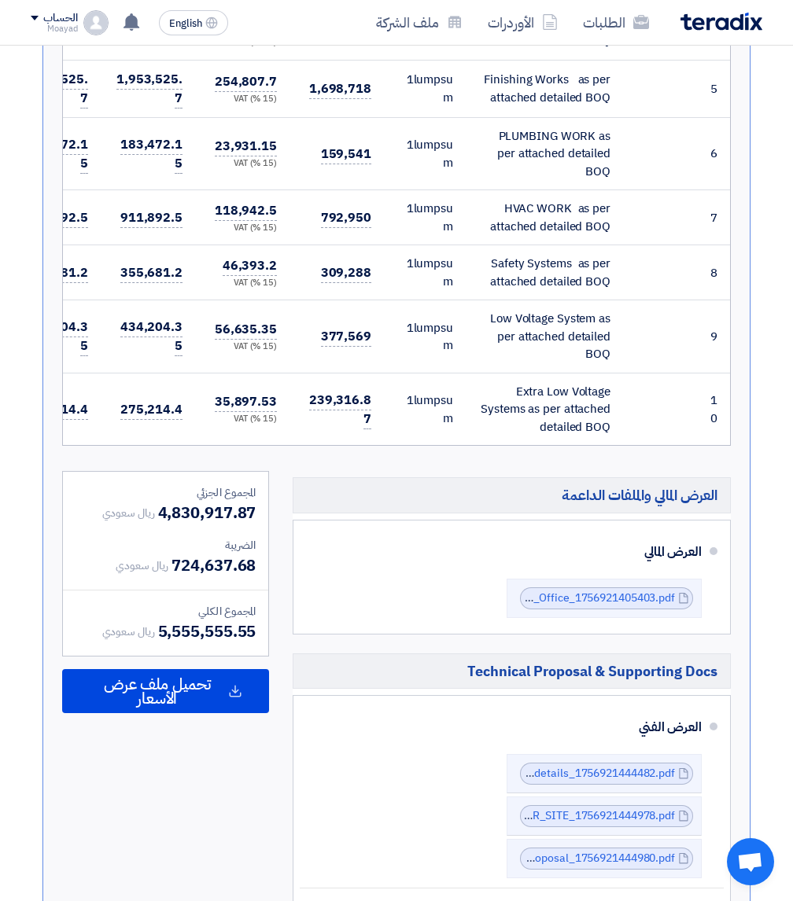
scroll to position [944, 0]
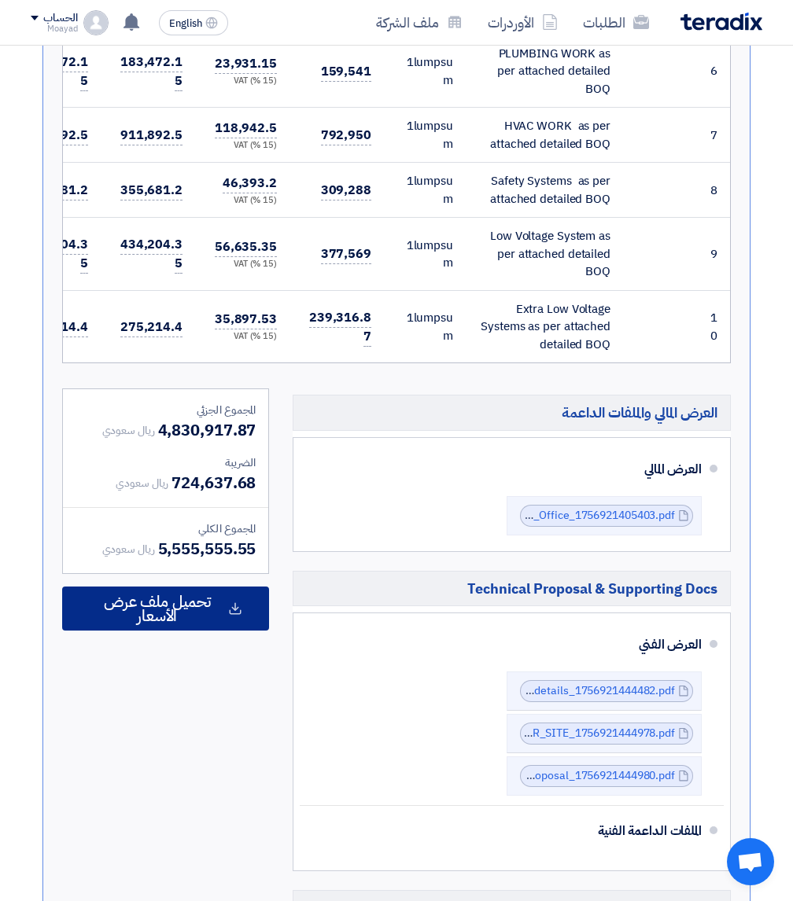
click at [225, 620] on span "تحميل ملف عرض الأسعار" at bounding box center [157, 608] width 136 height 28
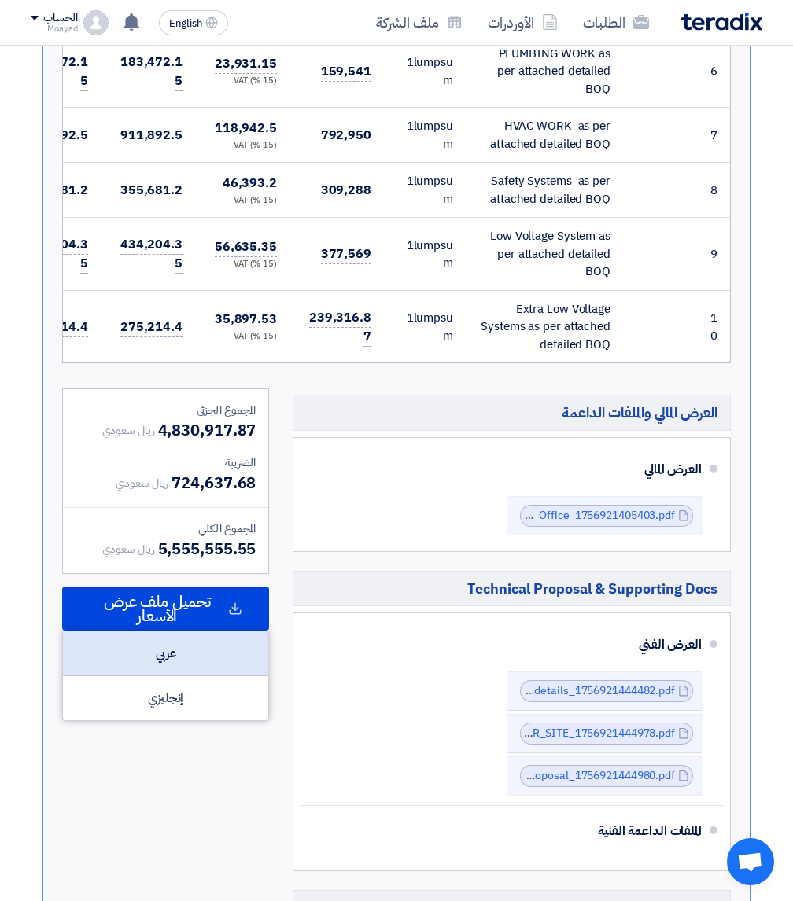
click at [204, 674] on div "عربي" at bounding box center [165, 653] width 205 height 45
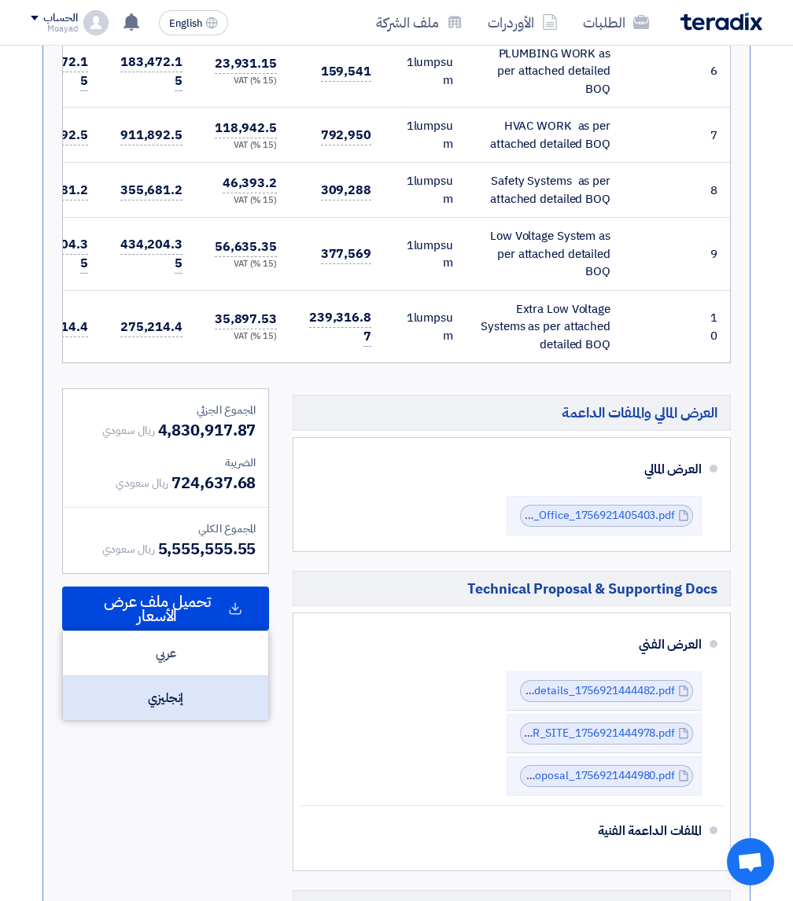
click at [152, 712] on div "إنجليزي" at bounding box center [165, 698] width 205 height 44
click at [279, 430] on div "المجموع الجزئي ريال سعودي 4,830,917.87 الضريبة ريال سعودي 724,637.68 المجموع ال…" at bounding box center [165, 781] width 230 height 787
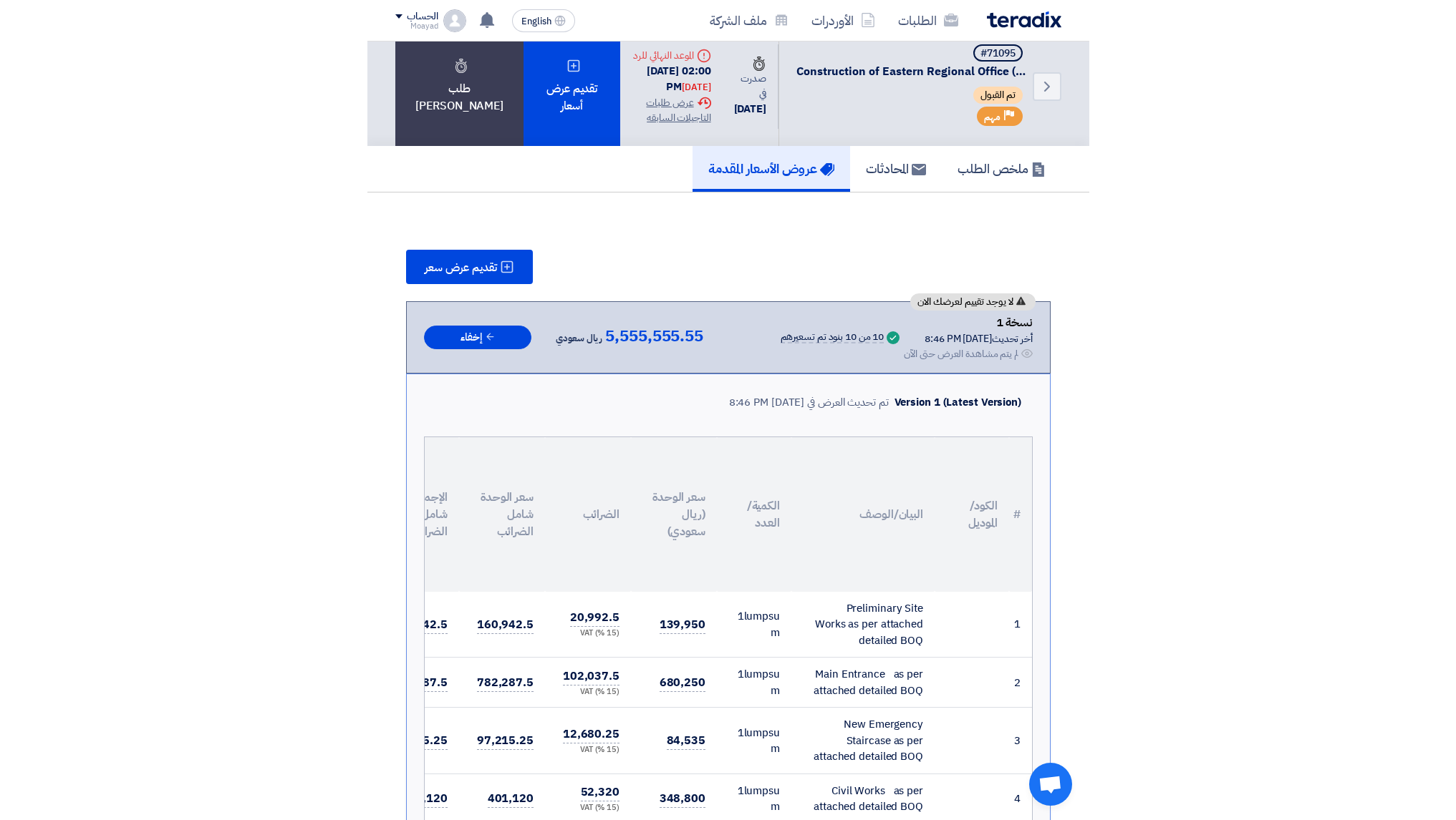
scroll to position [0, 0]
